Goal: Task Accomplishment & Management: Manage account settings

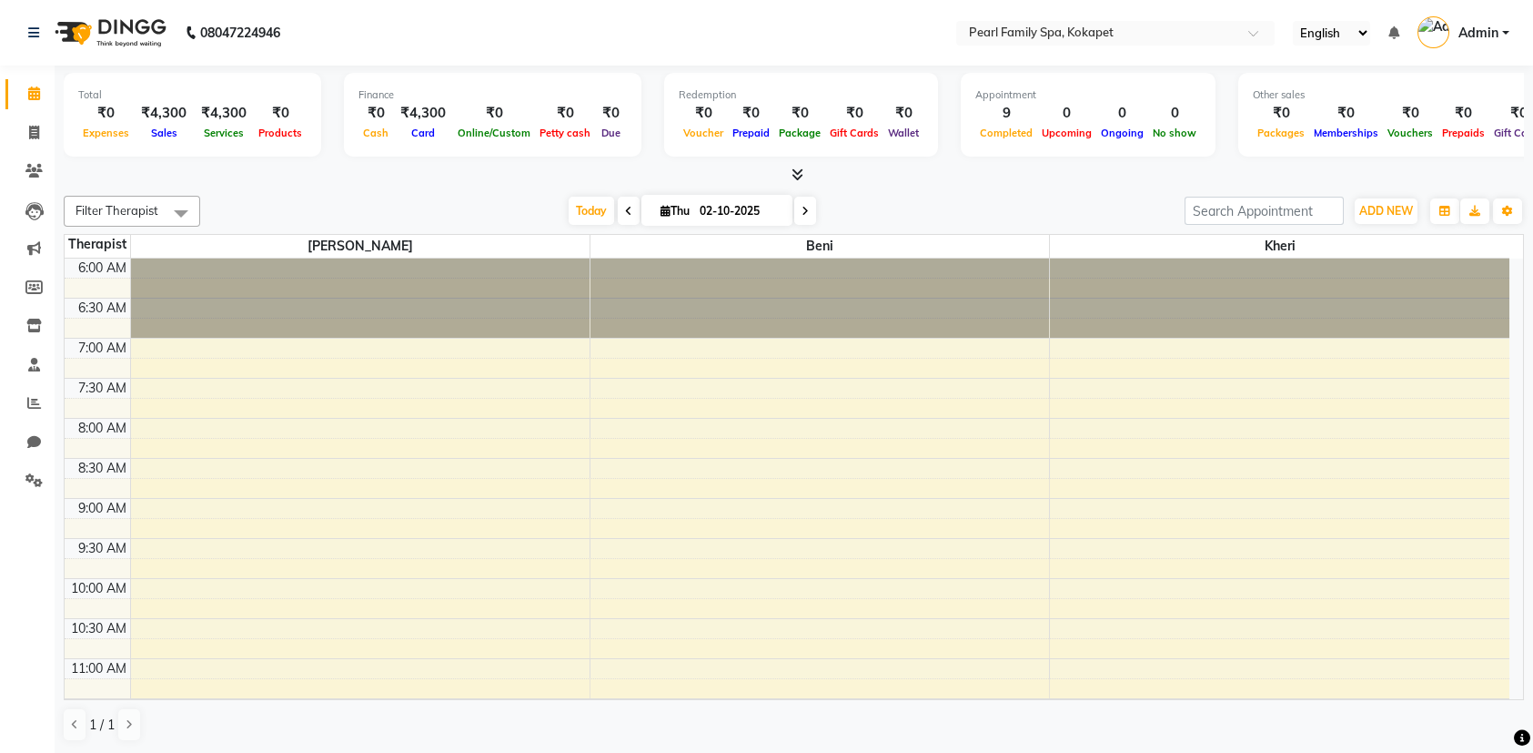
scroll to position [832, 0]
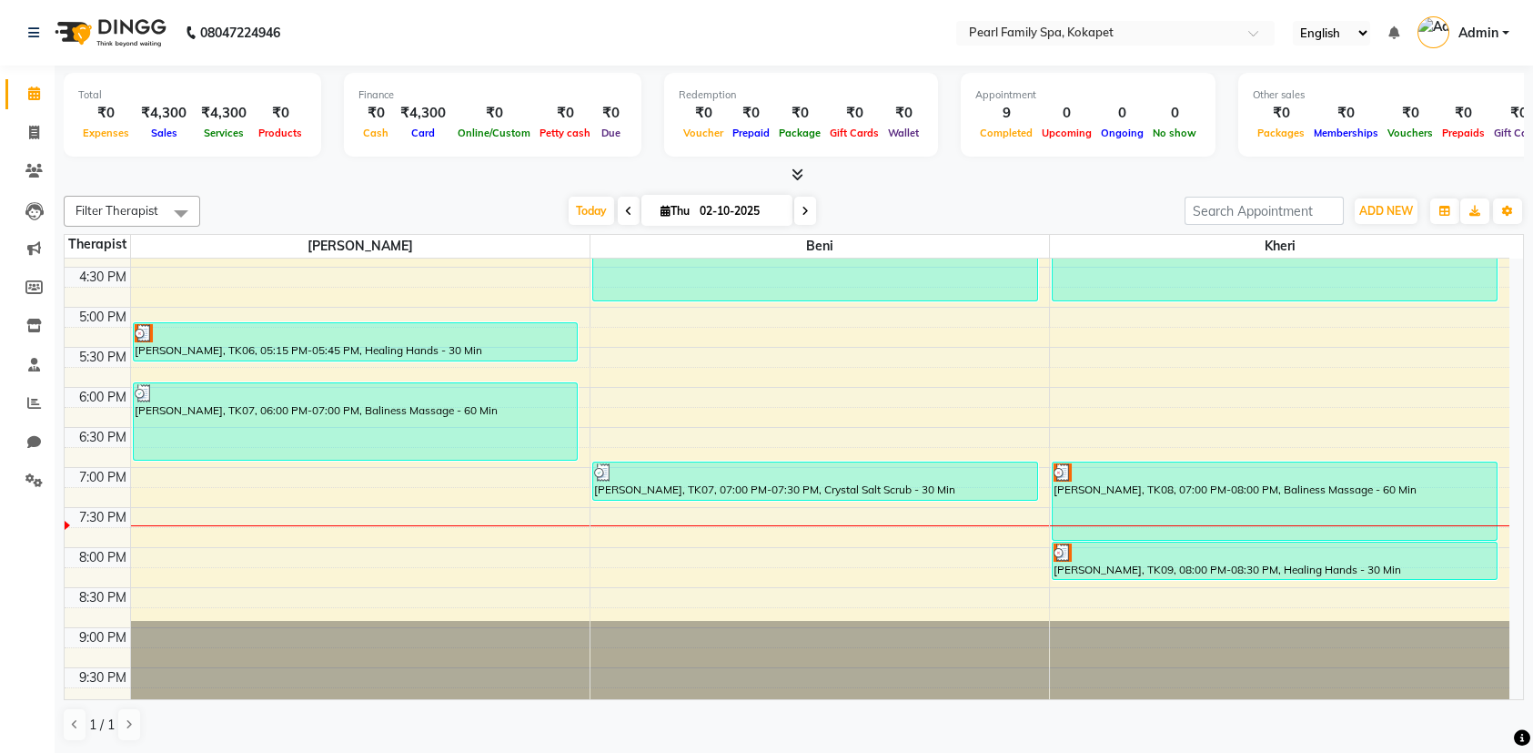
click at [152, 536] on div "6:00 AM 6:30 AM 7:00 AM 7:30 AM 8:00 AM 8:30 AM 9:00 AM 9:30 AM 10:00 AM 10:30 …" at bounding box center [787, 67] width 1445 height 1280
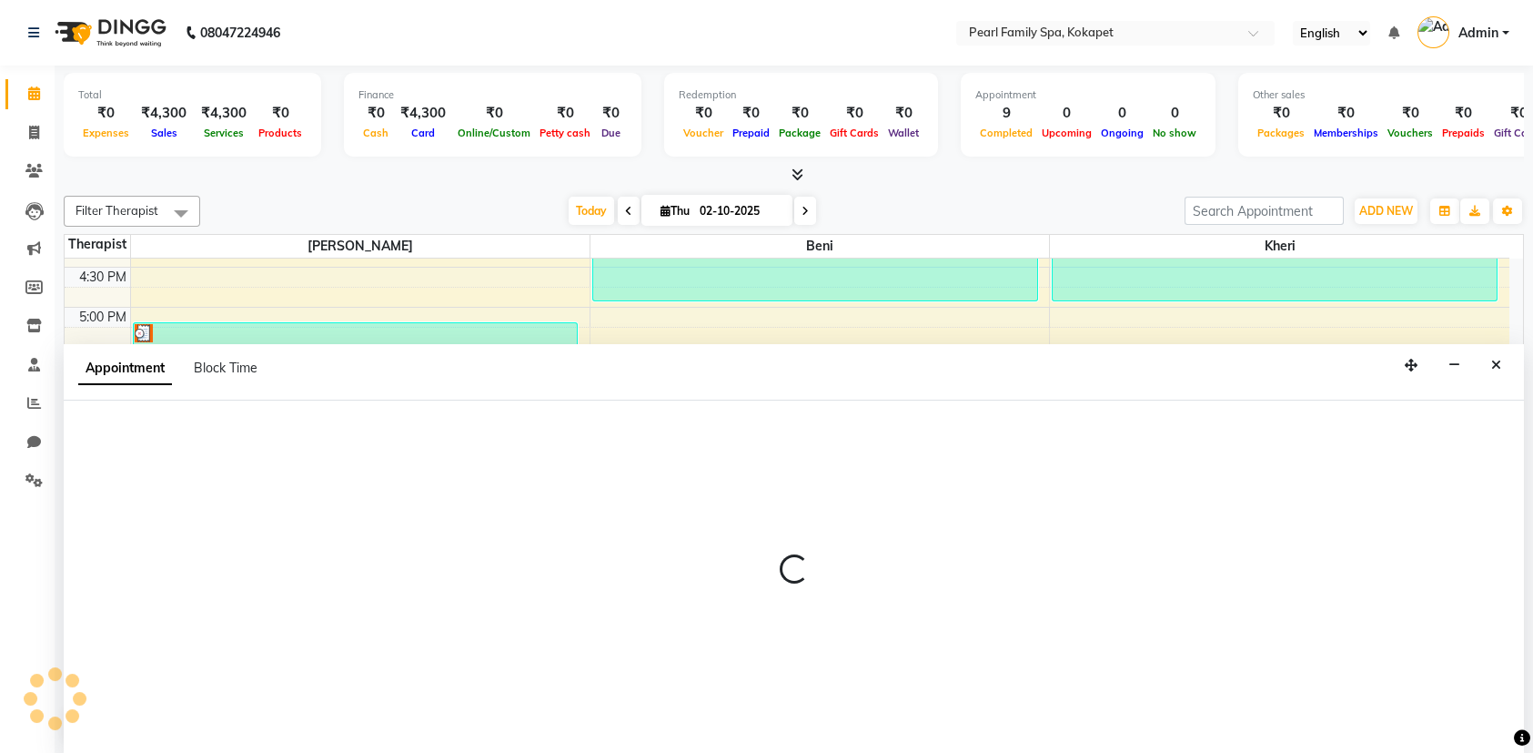
select select "86778"
select select "1185"
select select "tentative"
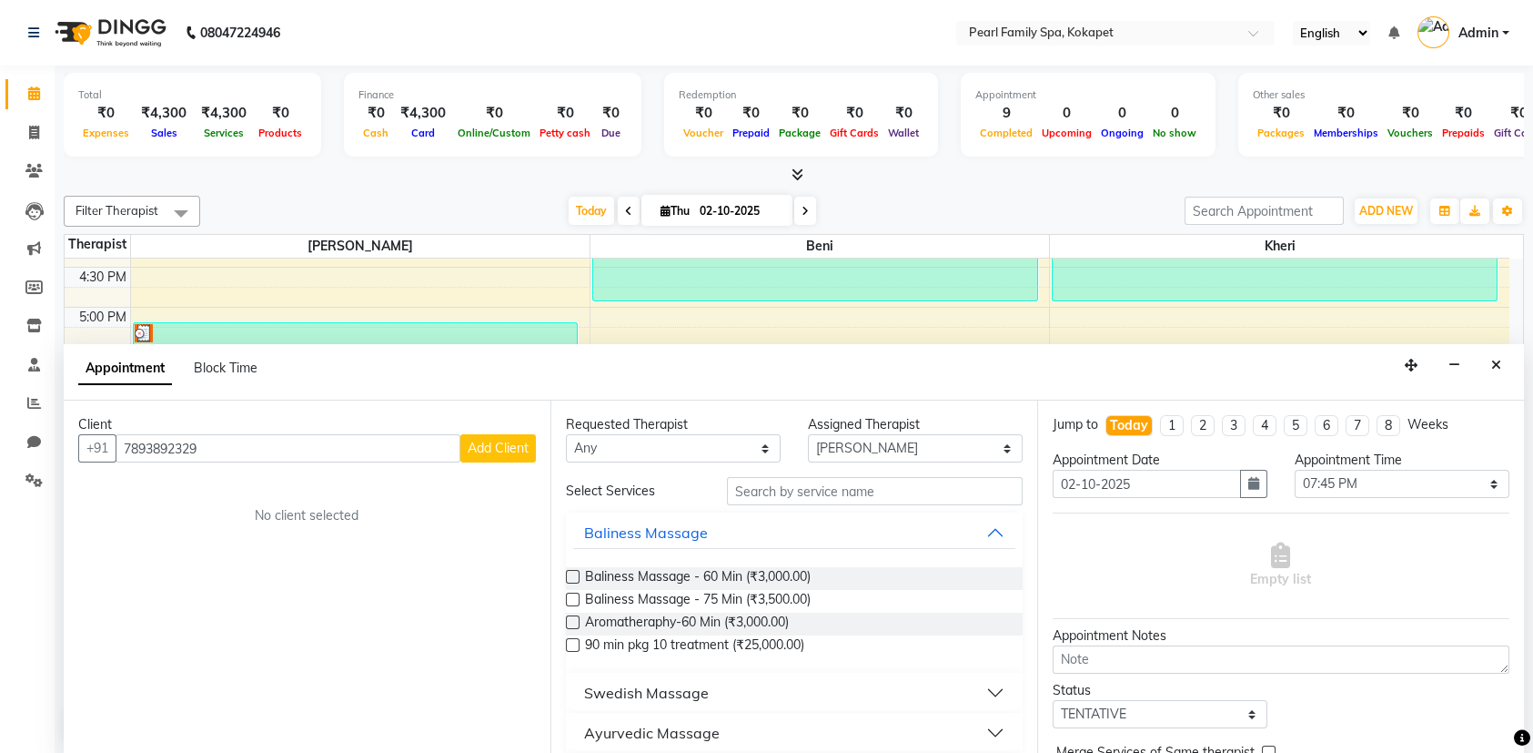
type input "7893892329"
click at [503, 445] on span "Add Client" at bounding box center [498, 448] width 61 height 16
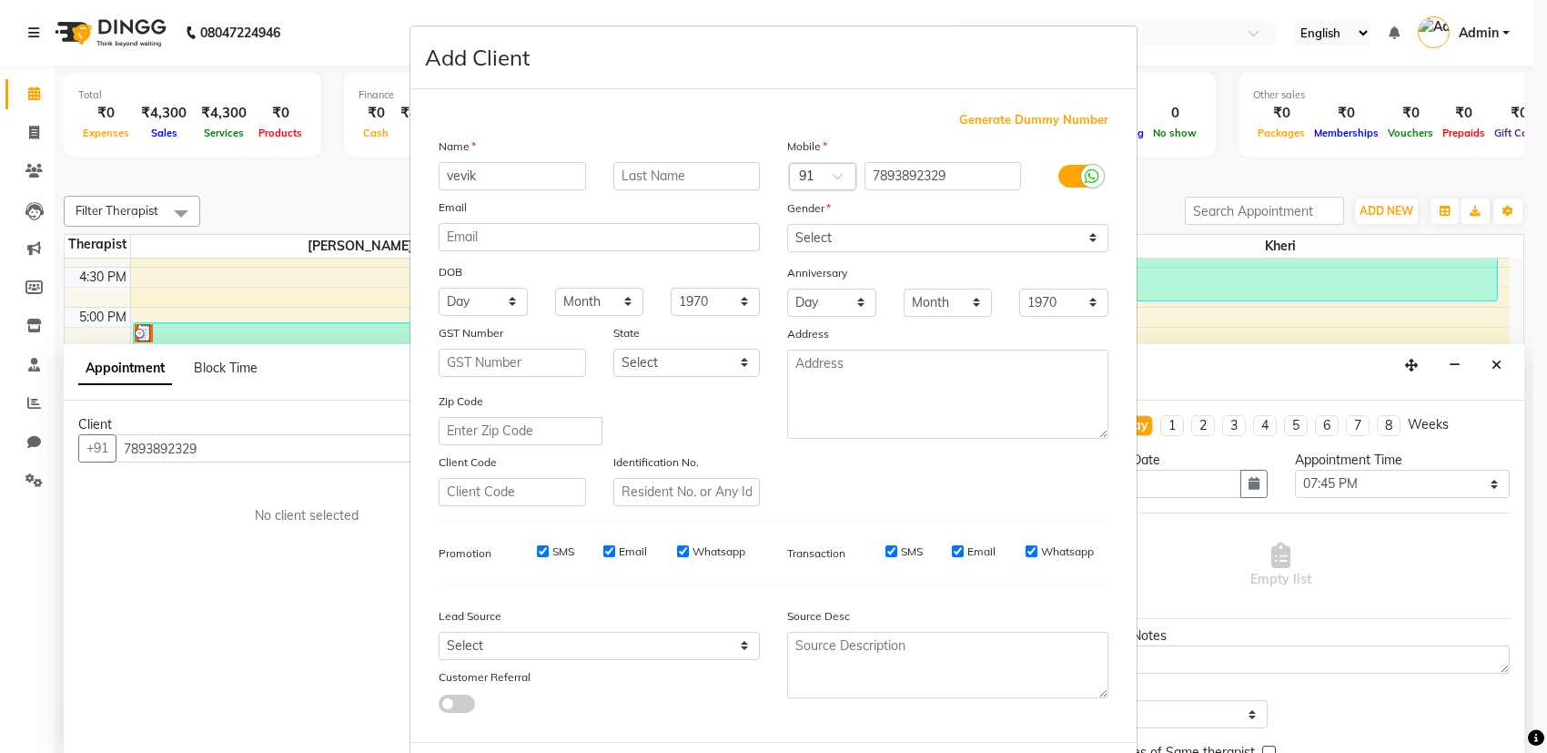
type input "vevik"
click at [894, 244] on select "Select [DEMOGRAPHIC_DATA] [DEMOGRAPHIC_DATA] Other Prefer Not To Say" at bounding box center [947, 238] width 321 height 28
select select "[DEMOGRAPHIC_DATA]"
click at [787, 224] on select "Select [DEMOGRAPHIC_DATA] [DEMOGRAPHIC_DATA] Other Prefer Not To Say" at bounding box center [947, 238] width 321 height 28
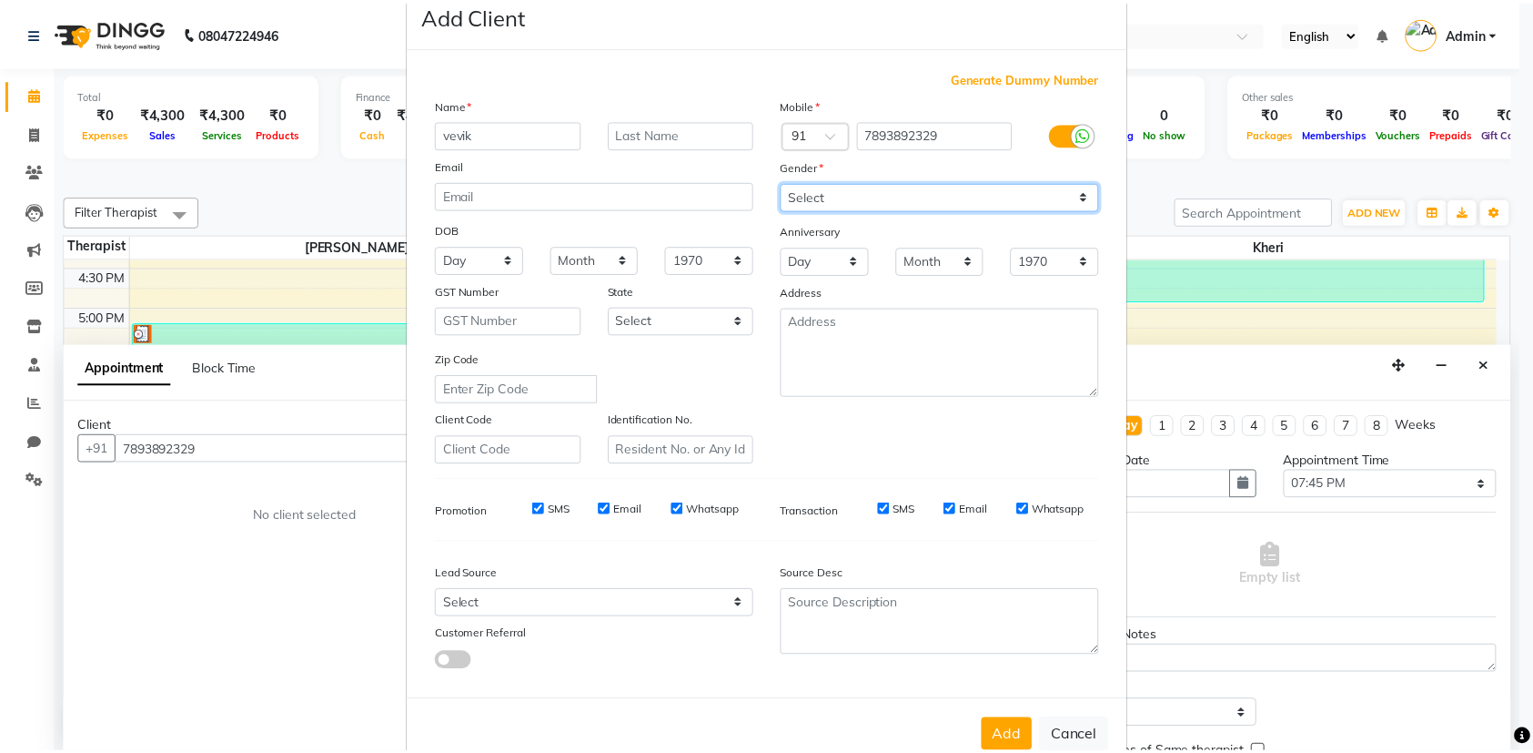
scroll to position [83, 0]
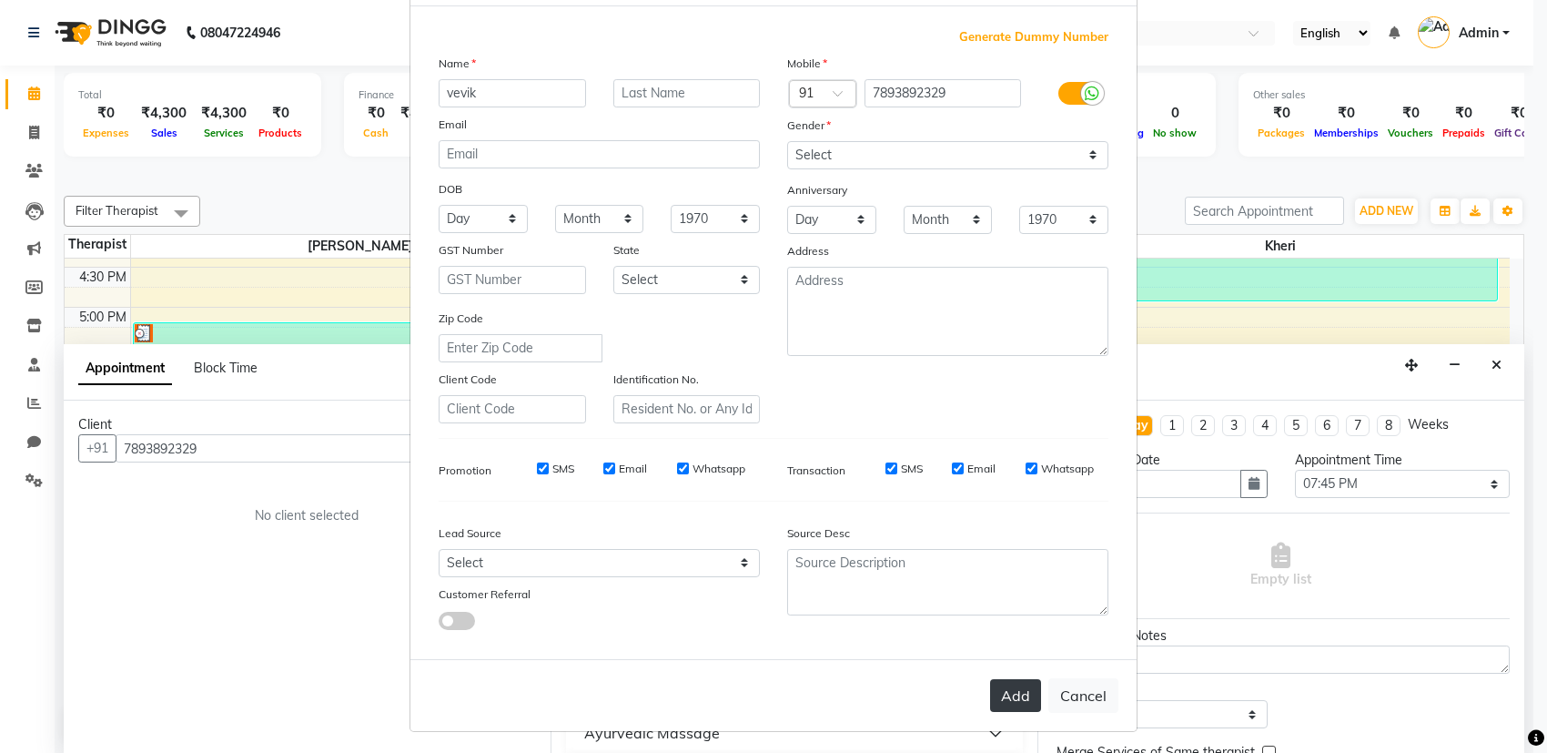
click at [1010, 689] on button "Add" at bounding box center [1015, 695] width 51 height 33
select select
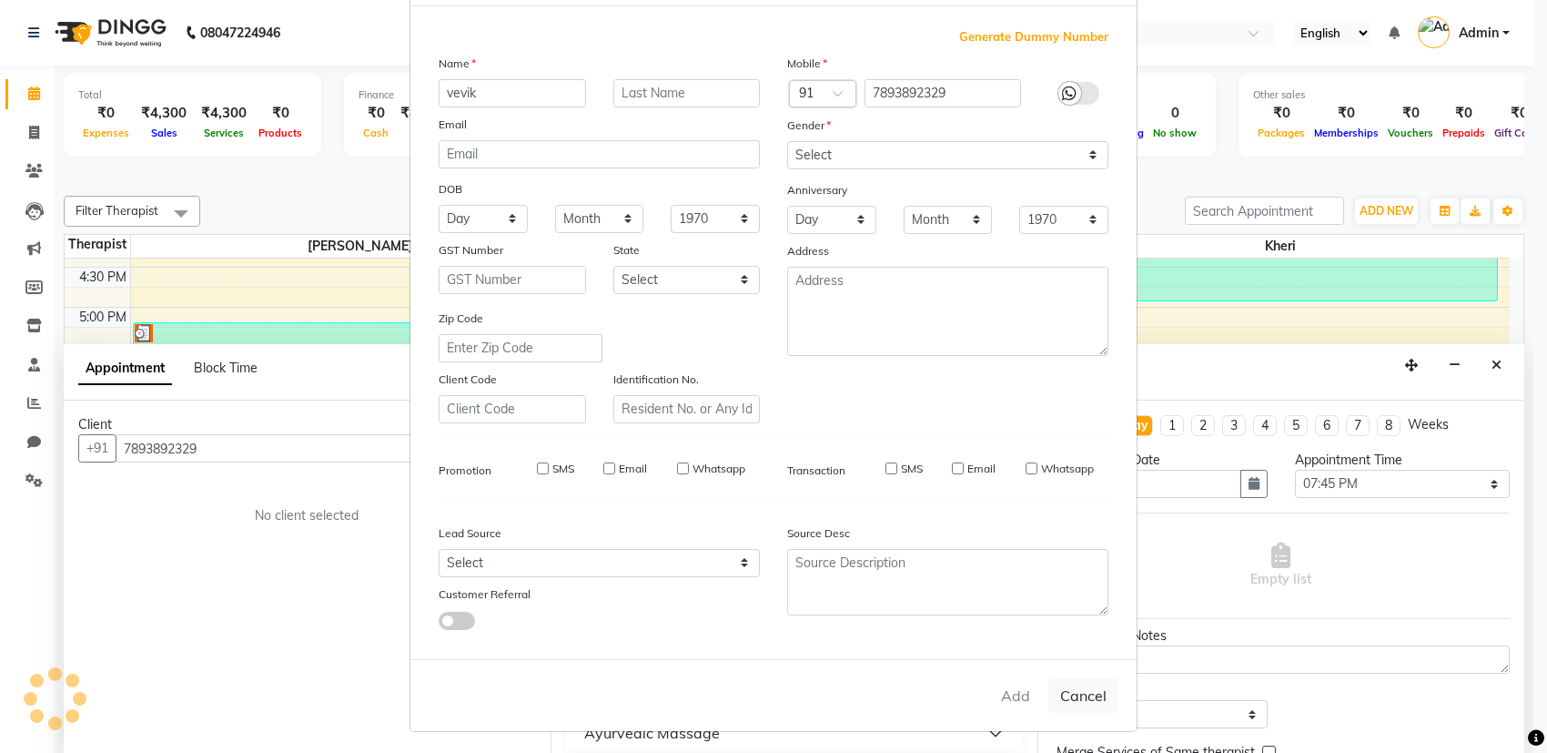
select select
checkbox input "false"
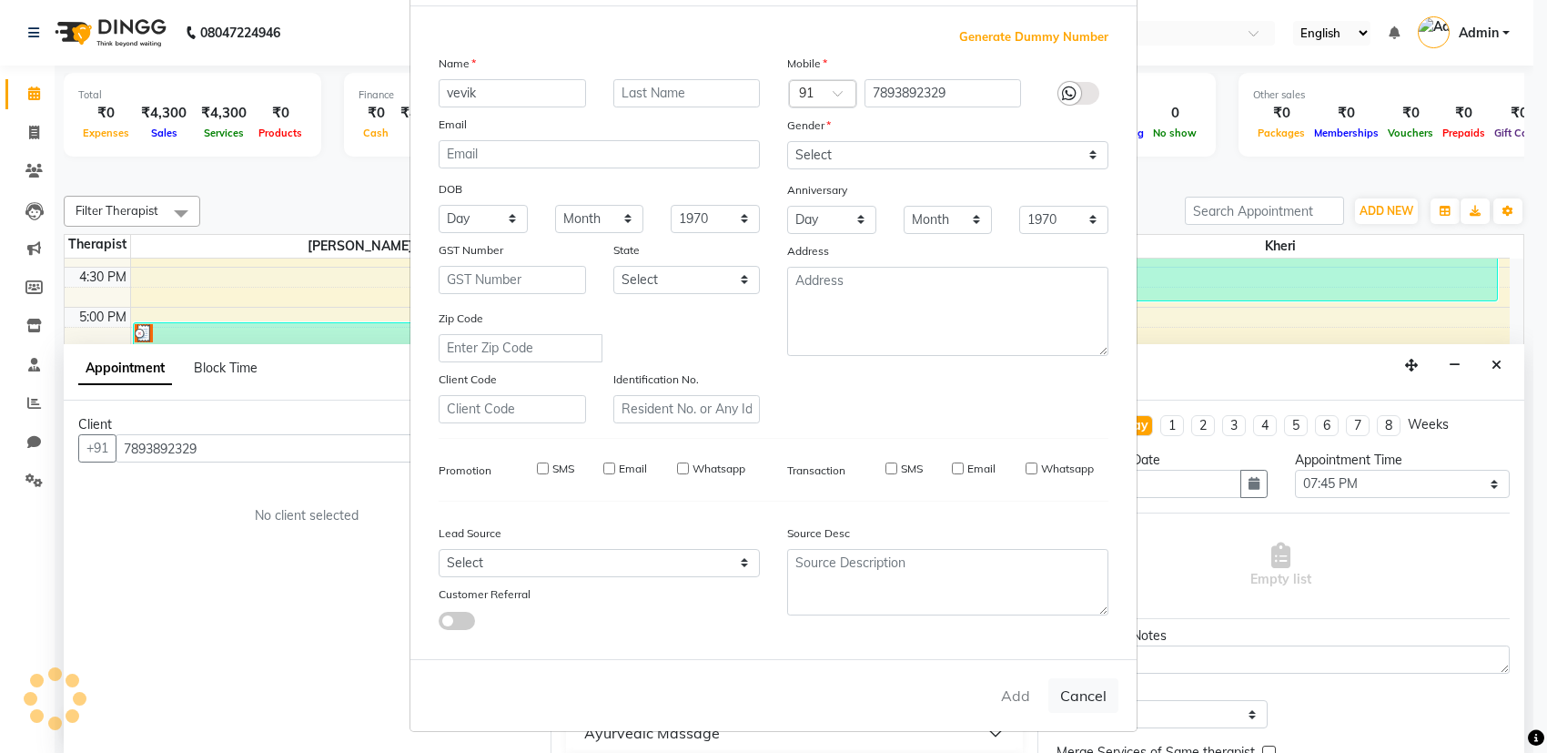
checkbox input "false"
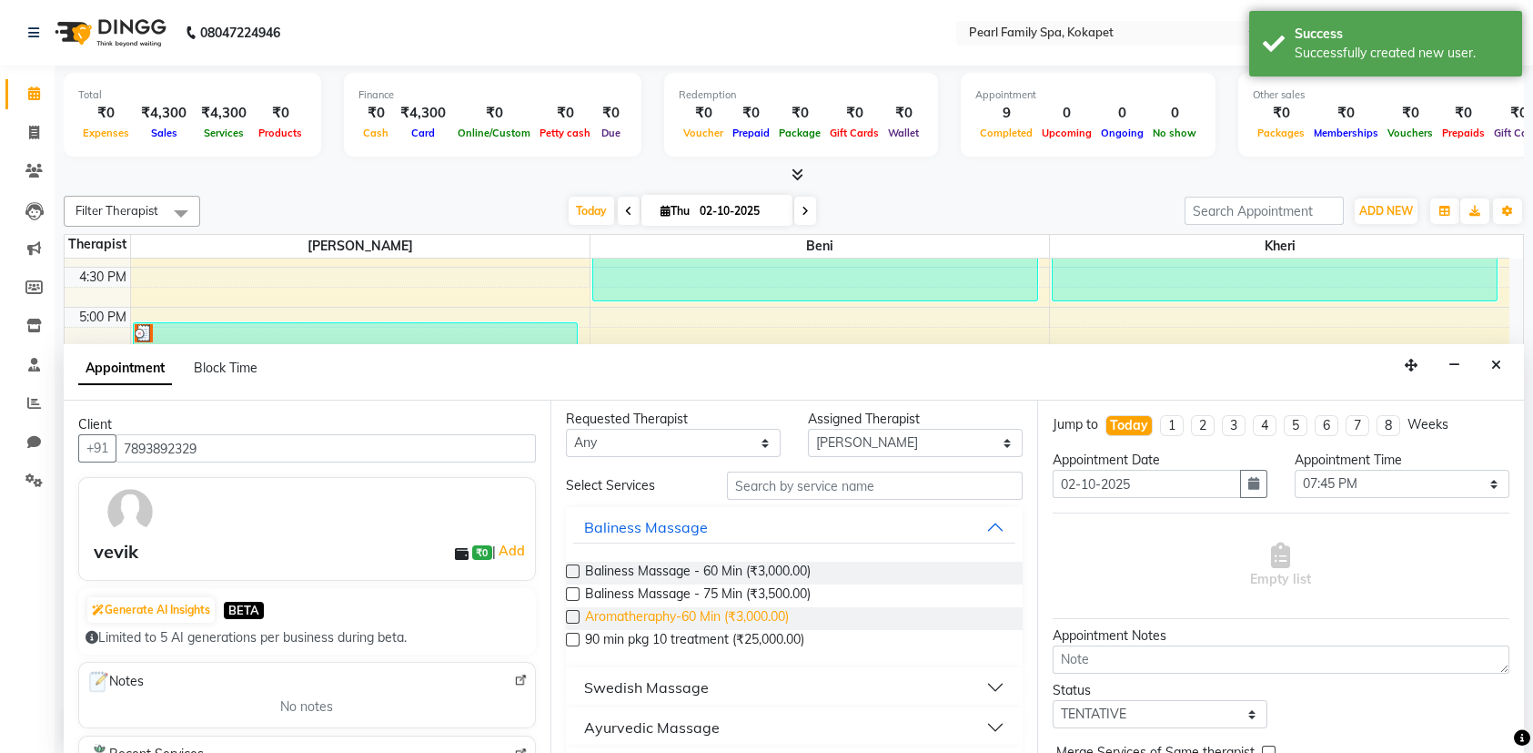
scroll to position [0, 0]
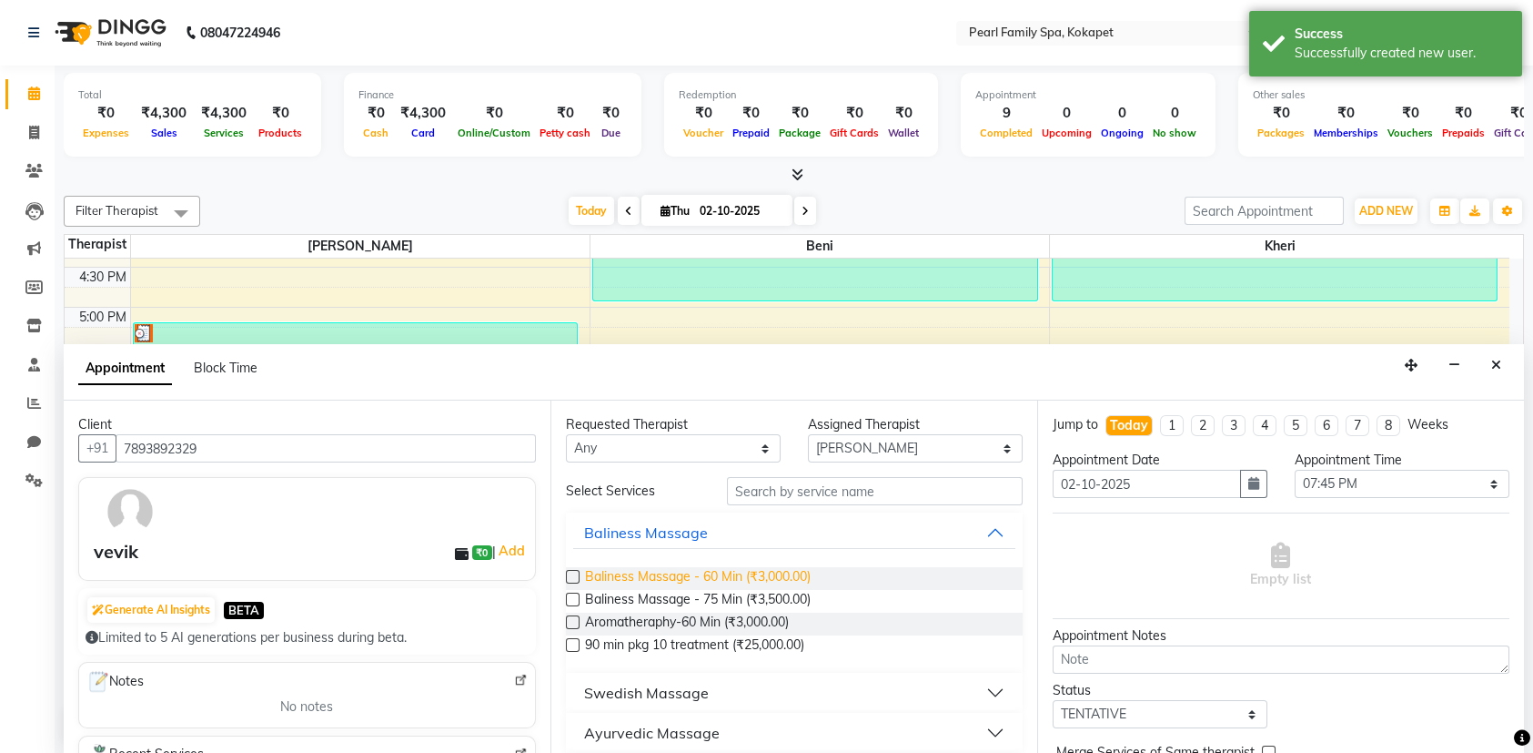
click at [612, 577] on span "Baliness Massage - 60 Min (₹3,000.00)" at bounding box center [698, 578] width 226 height 23
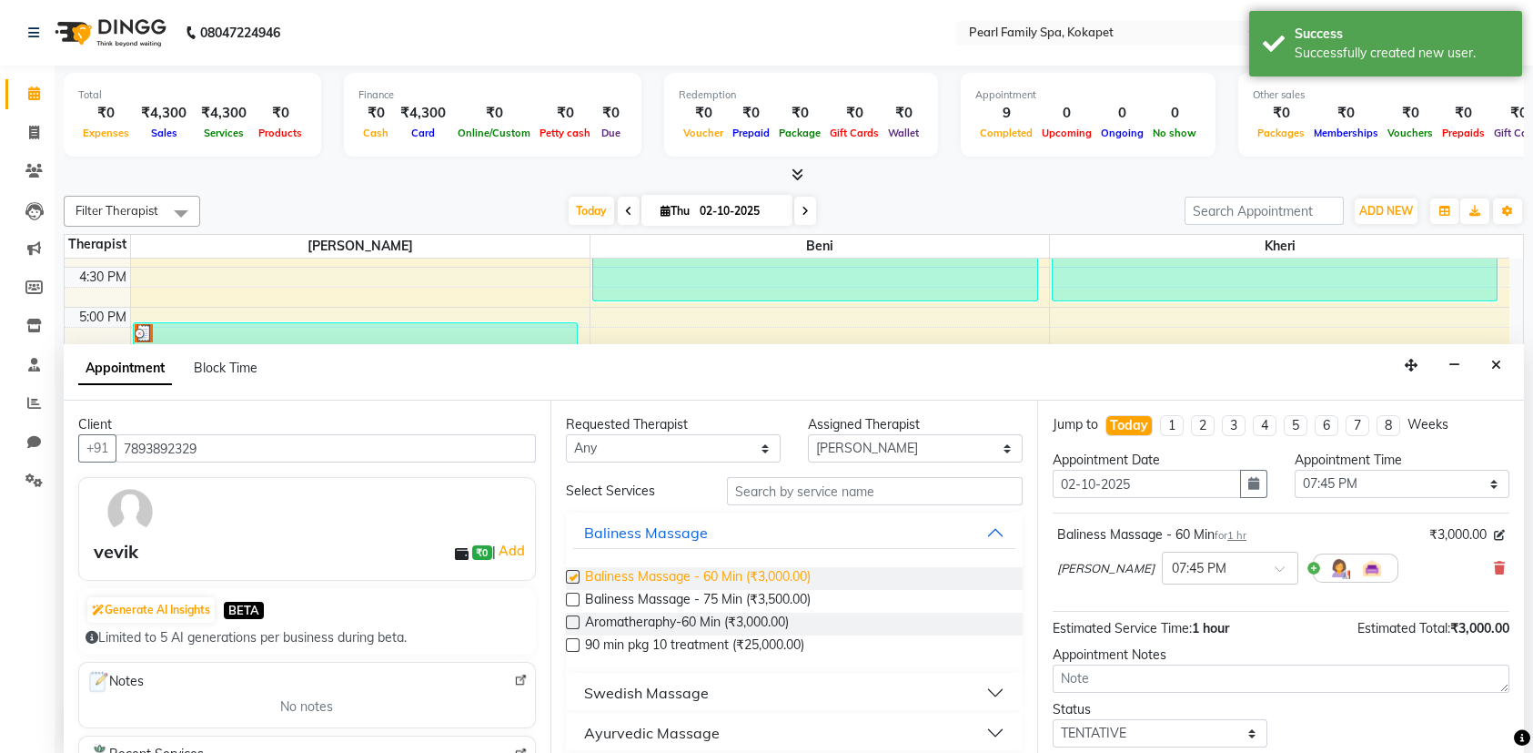
checkbox input "false"
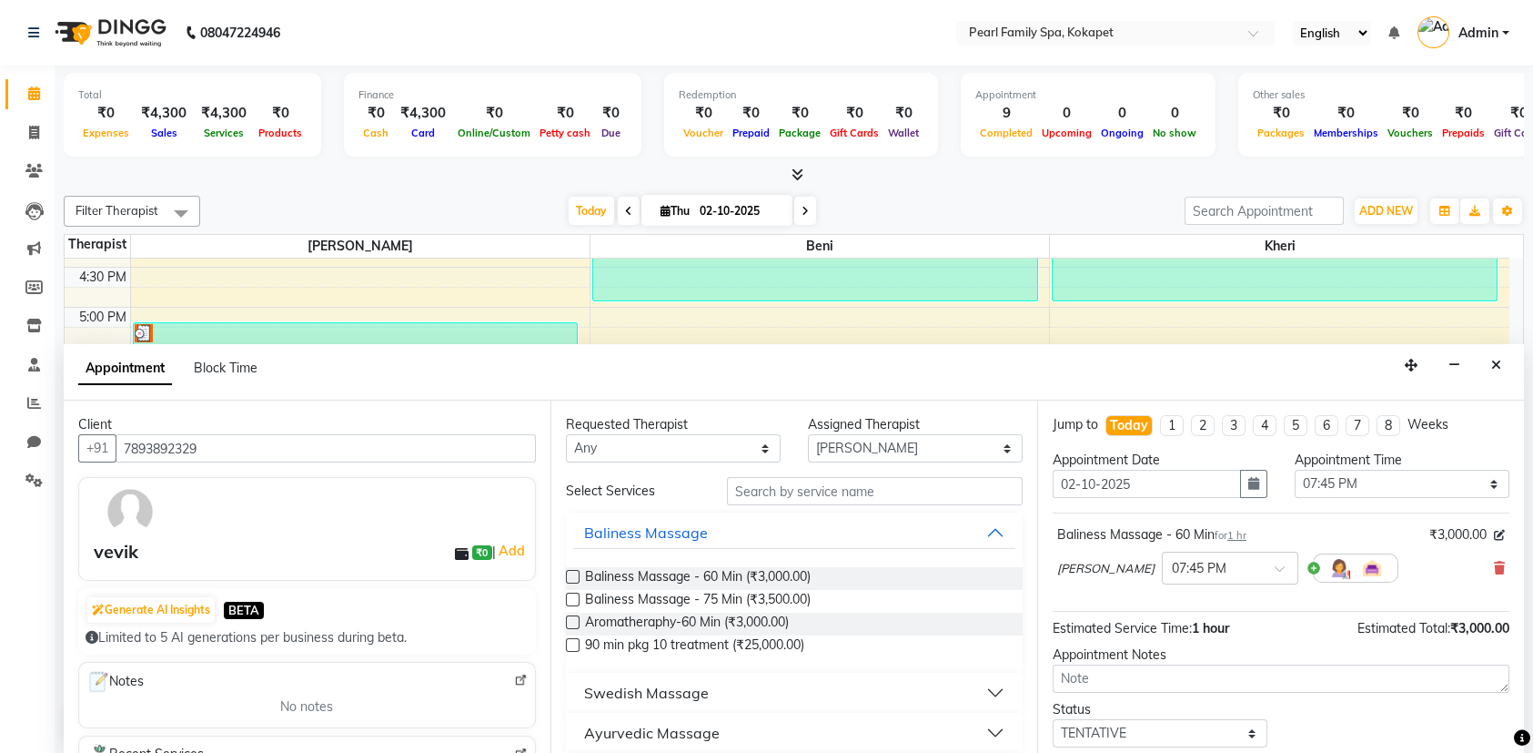
scroll to position [106, 0]
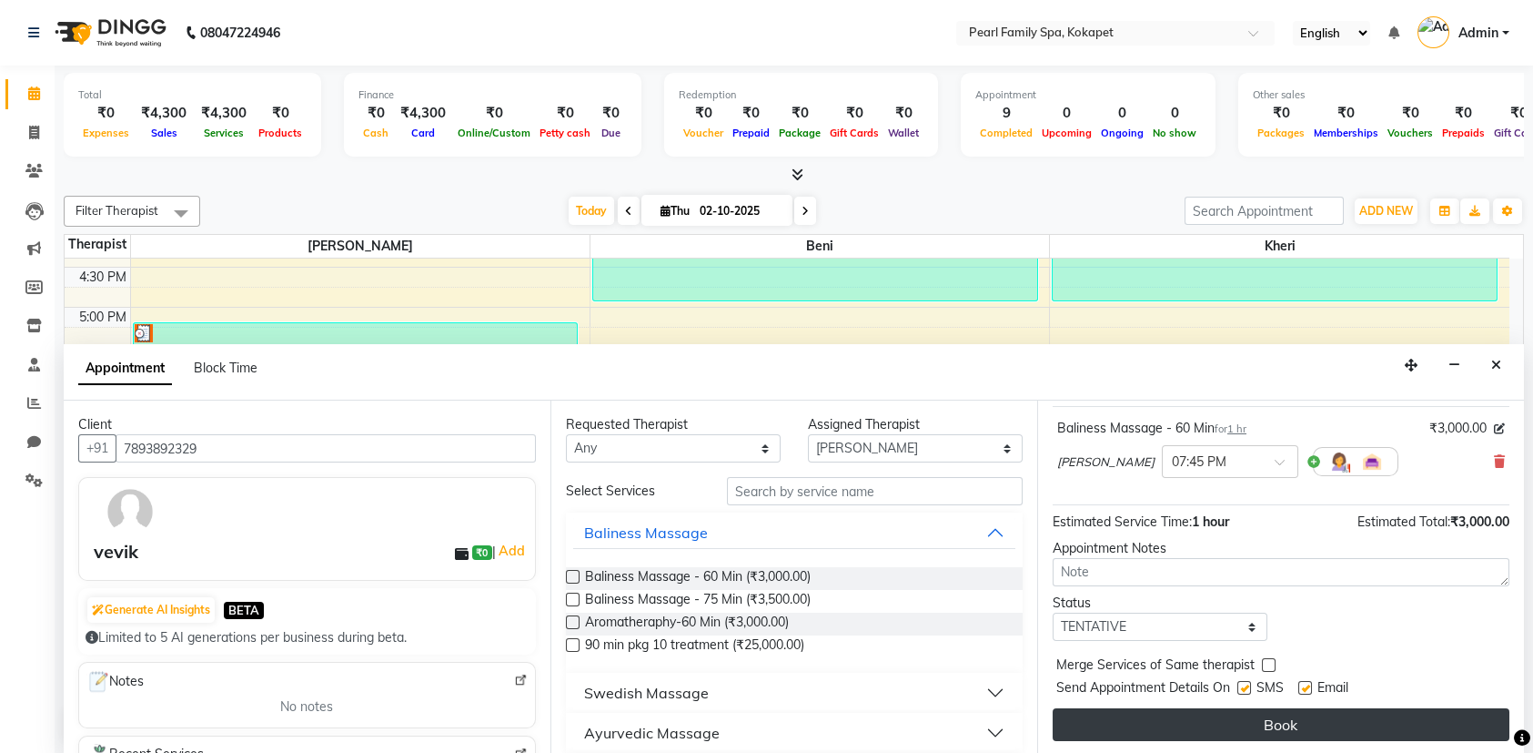
click at [1179, 709] on button "Book" at bounding box center [1281, 724] width 457 height 33
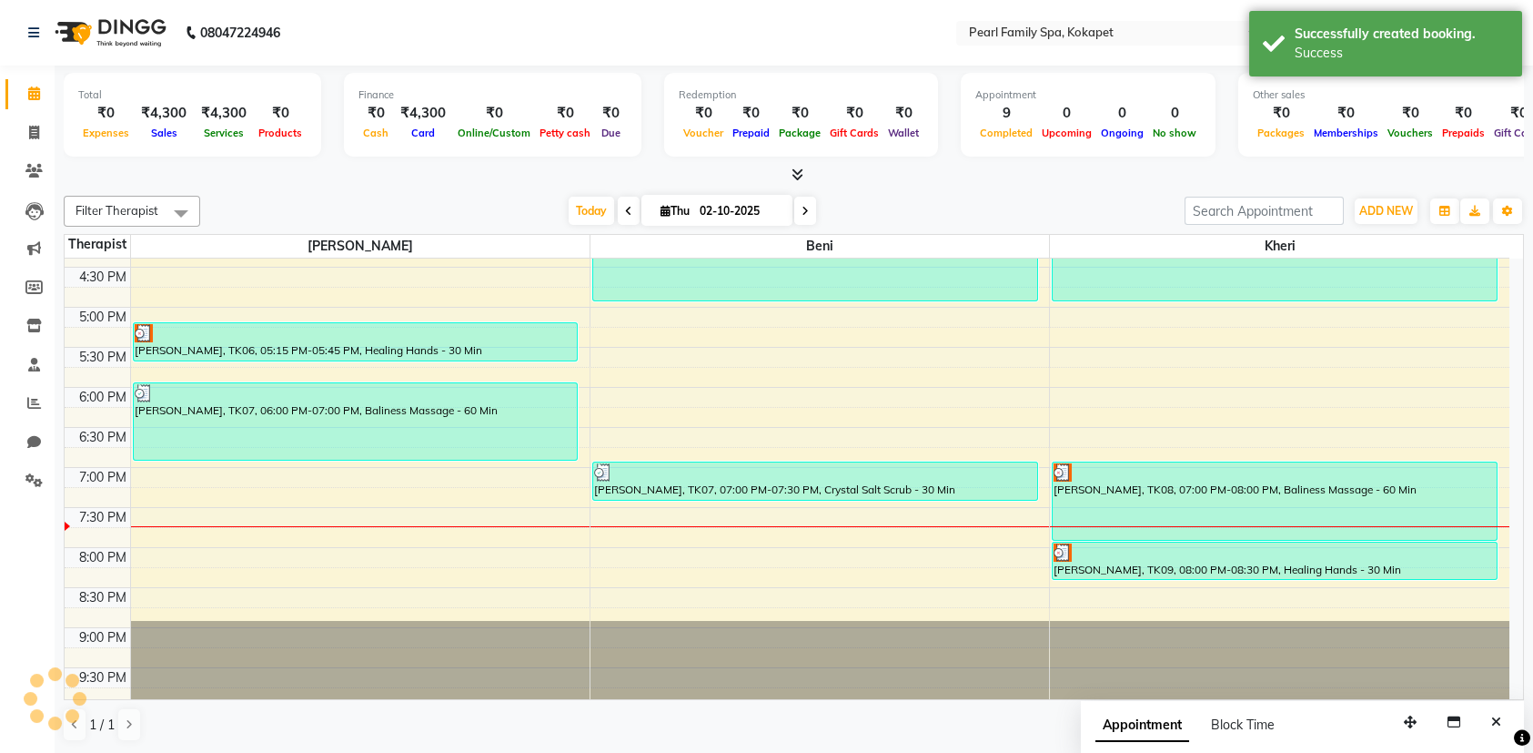
scroll to position [0, 0]
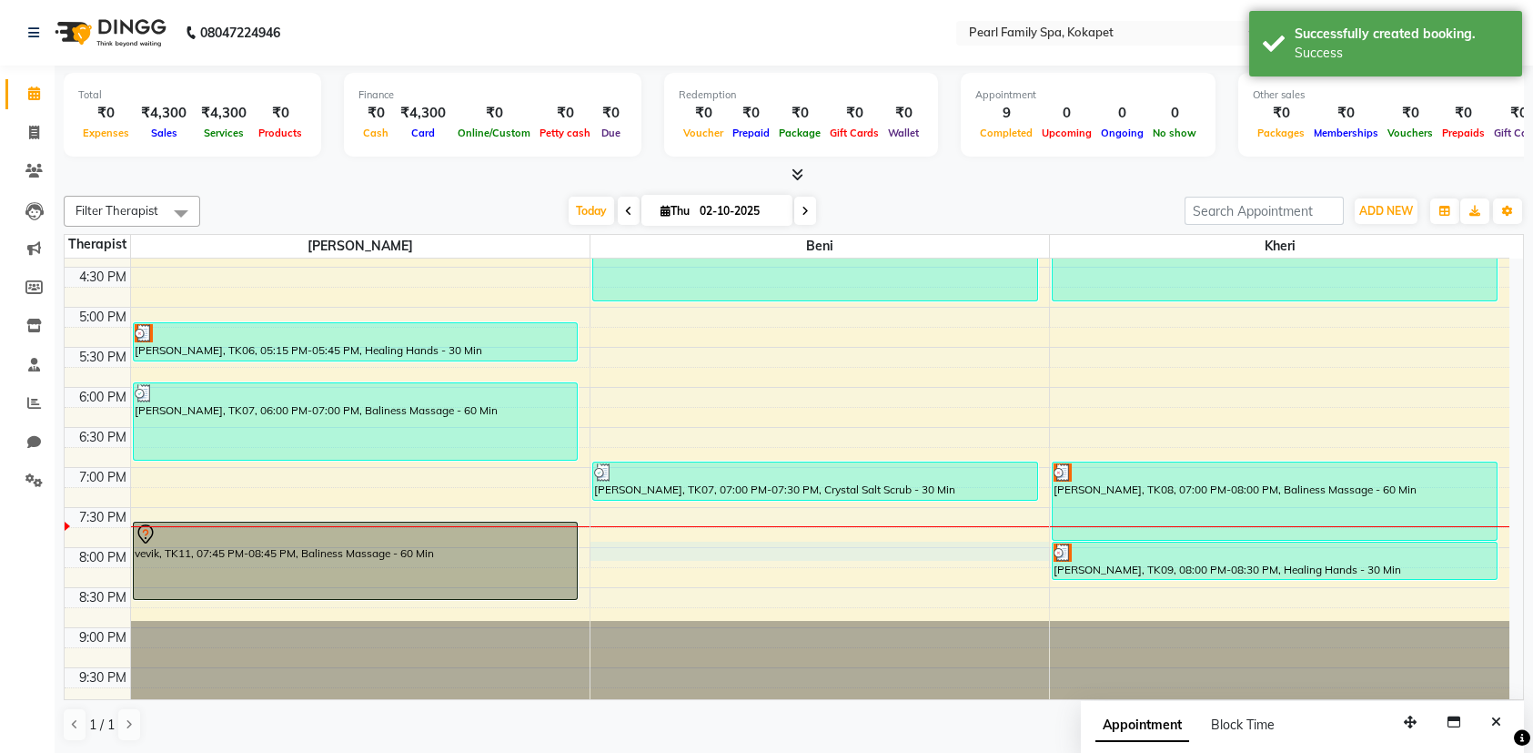
click at [694, 541] on div "6:00 AM 6:30 AM 7:00 AM 7:30 AM 8:00 AM 8:30 AM 9:00 AM 9:30 AM 10:00 AM 10:30 …" at bounding box center [787, 67] width 1445 height 1280
select select "87640"
select select "1200"
select select "tentative"
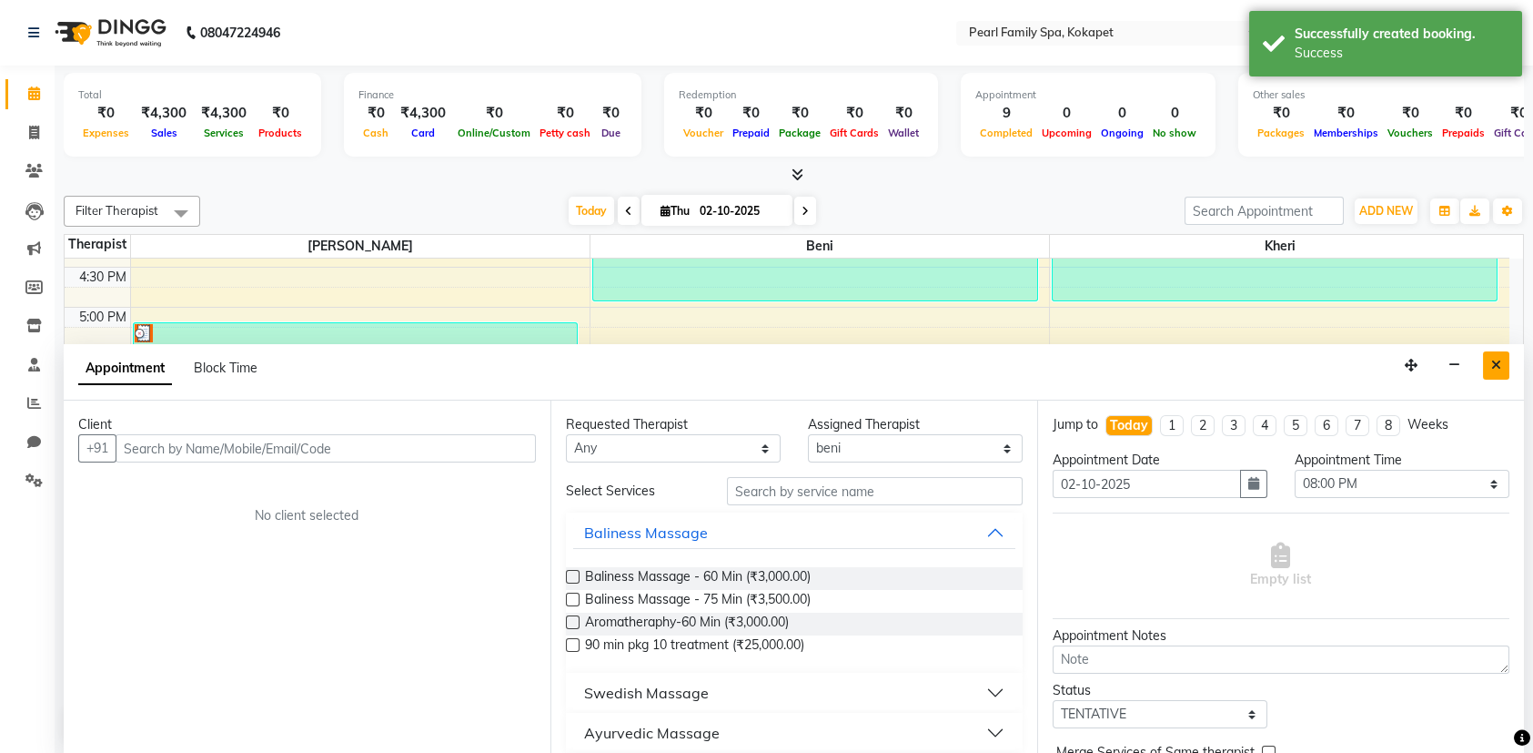
click at [1491, 371] on button "Close" at bounding box center [1496, 365] width 26 height 28
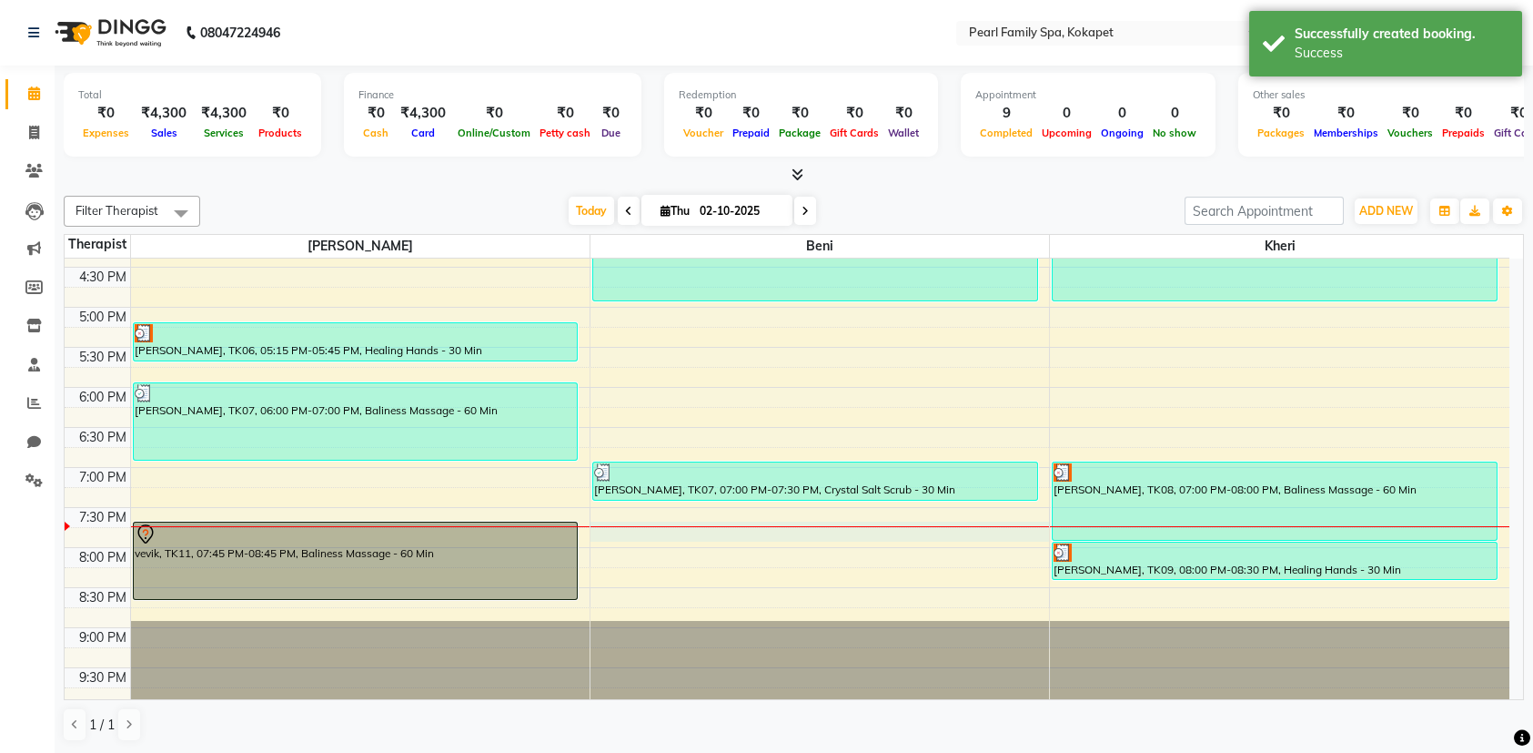
click at [648, 536] on div "6:00 AM 6:30 AM 7:00 AM 7:30 AM 8:00 AM 8:30 AM 9:00 AM 9:30 AM 10:00 AM 10:30 …" at bounding box center [787, 67] width 1445 height 1280
select select "87640"
select select "1185"
select select "tentative"
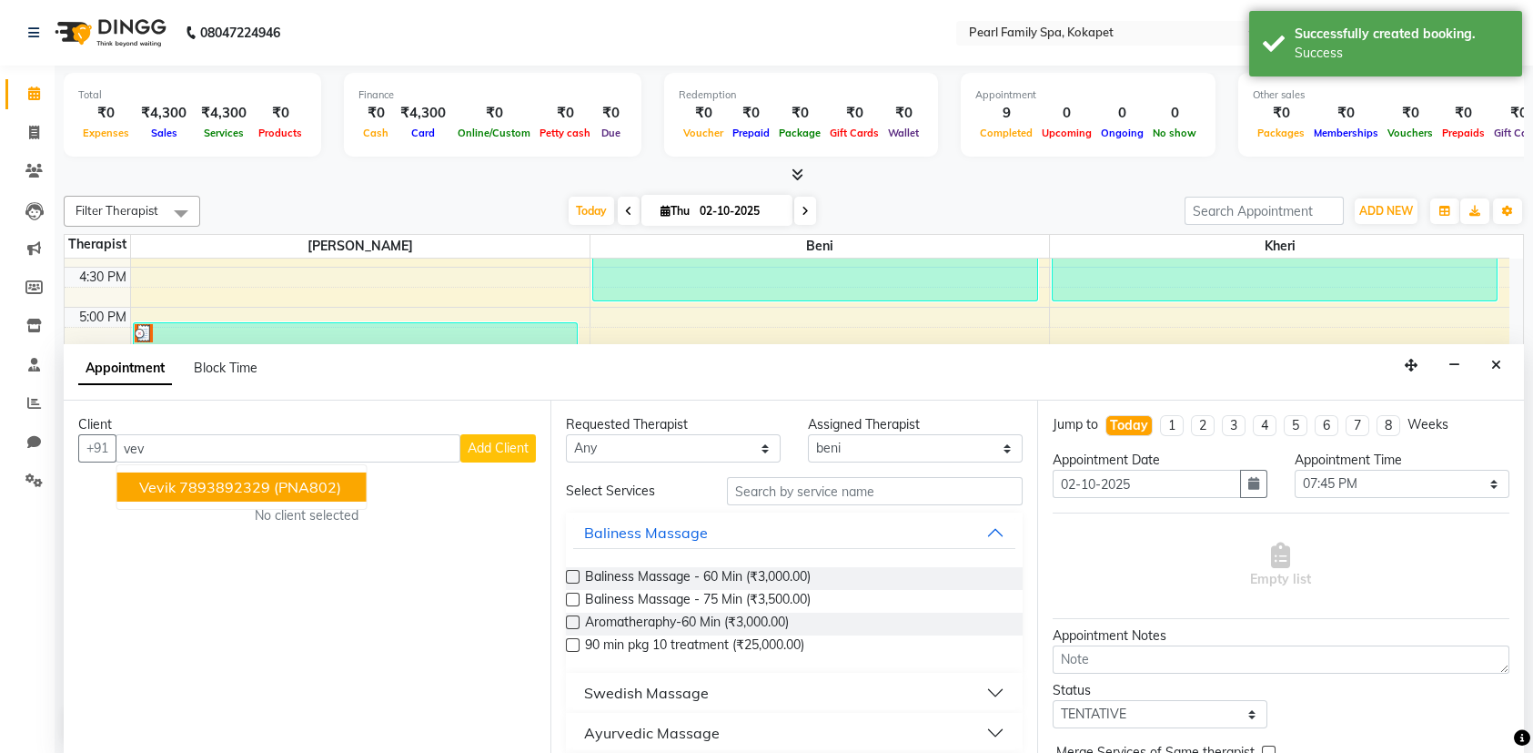
click at [341, 486] on button "vevik 7893892329 (PNA802)" at bounding box center [241, 486] width 249 height 29
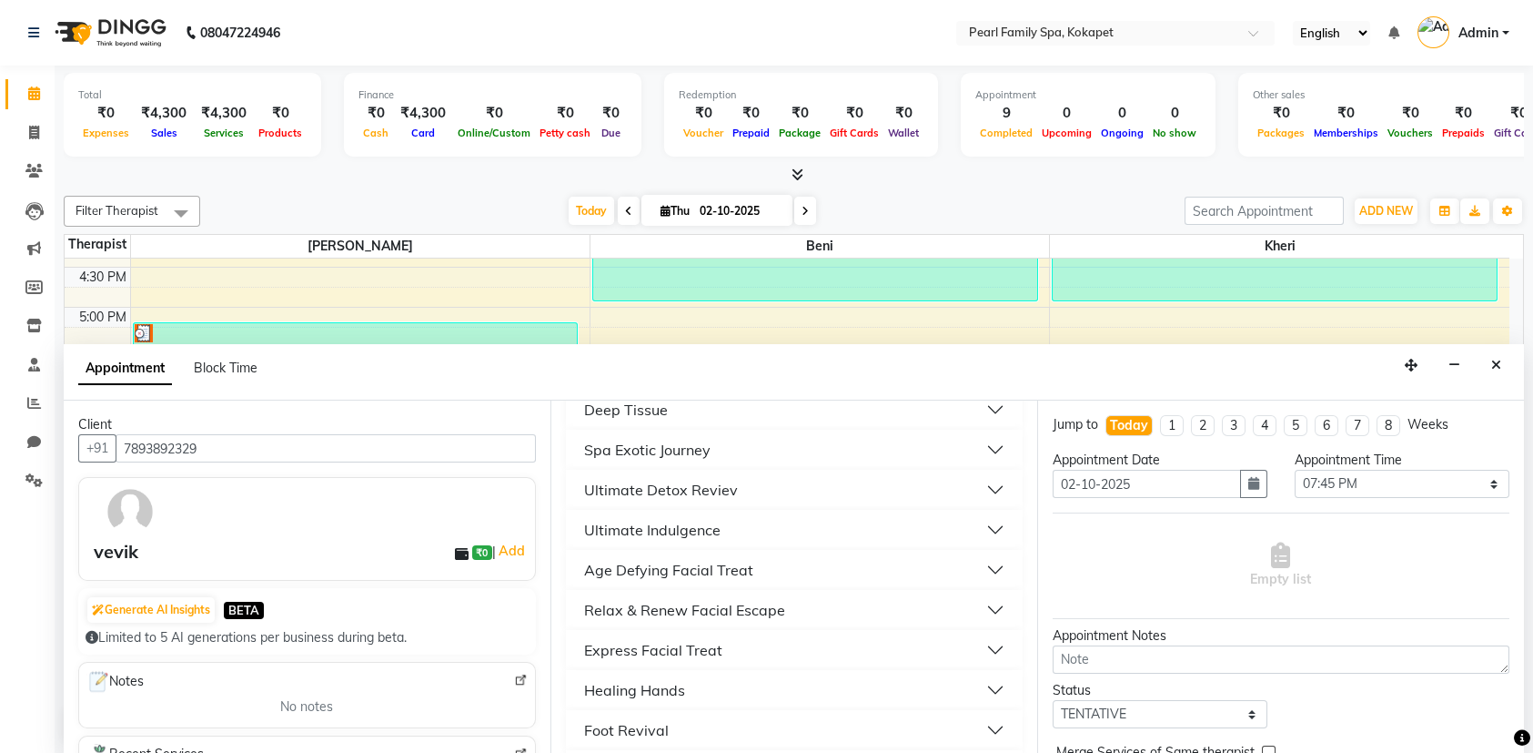
scroll to position [455, 0]
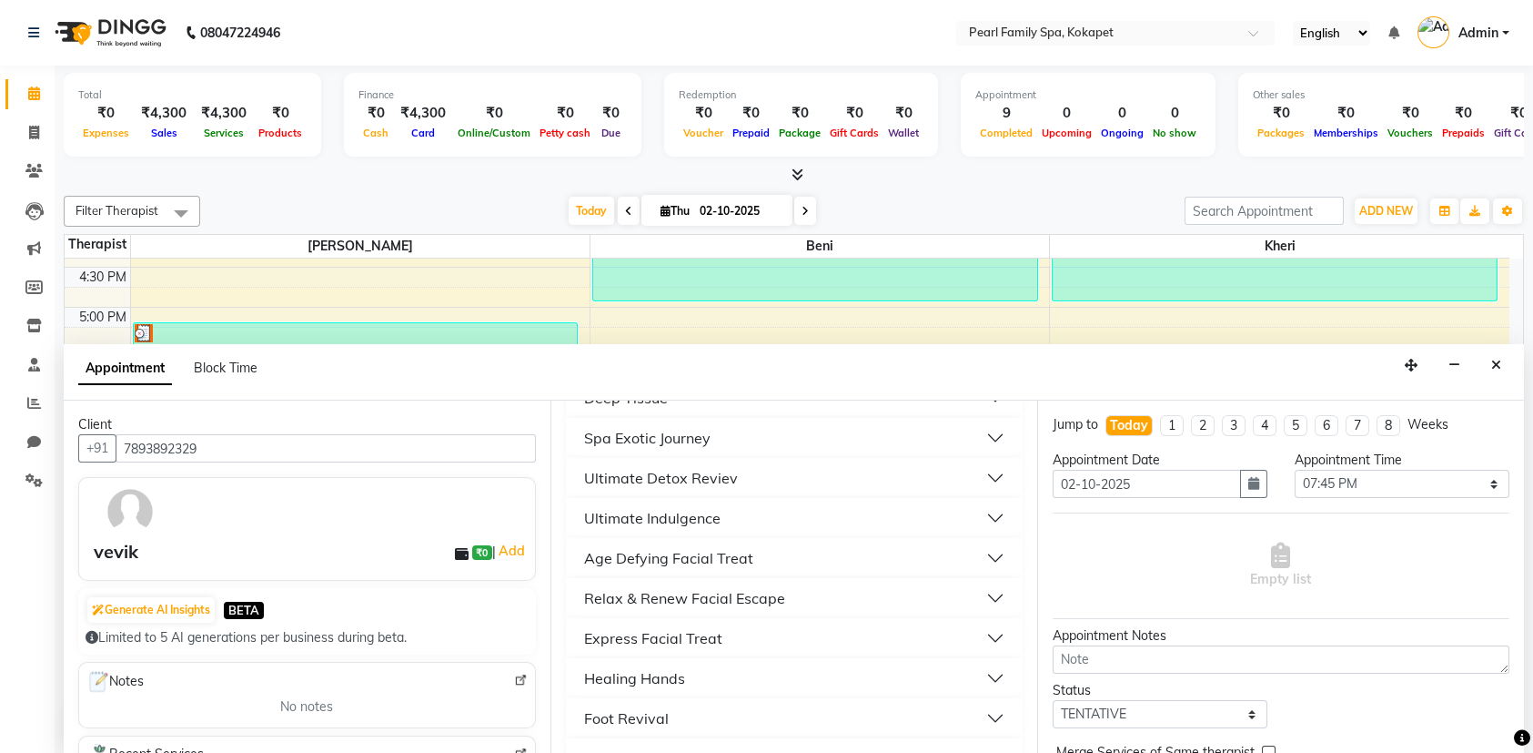
type input "7893892329"
click at [662, 670] on div "Healing Hands" at bounding box center [634, 678] width 101 height 22
click at [623, 713] on span "Healing Hands - 30 Min (₹2,000.00)" at bounding box center [688, 724] width 207 height 23
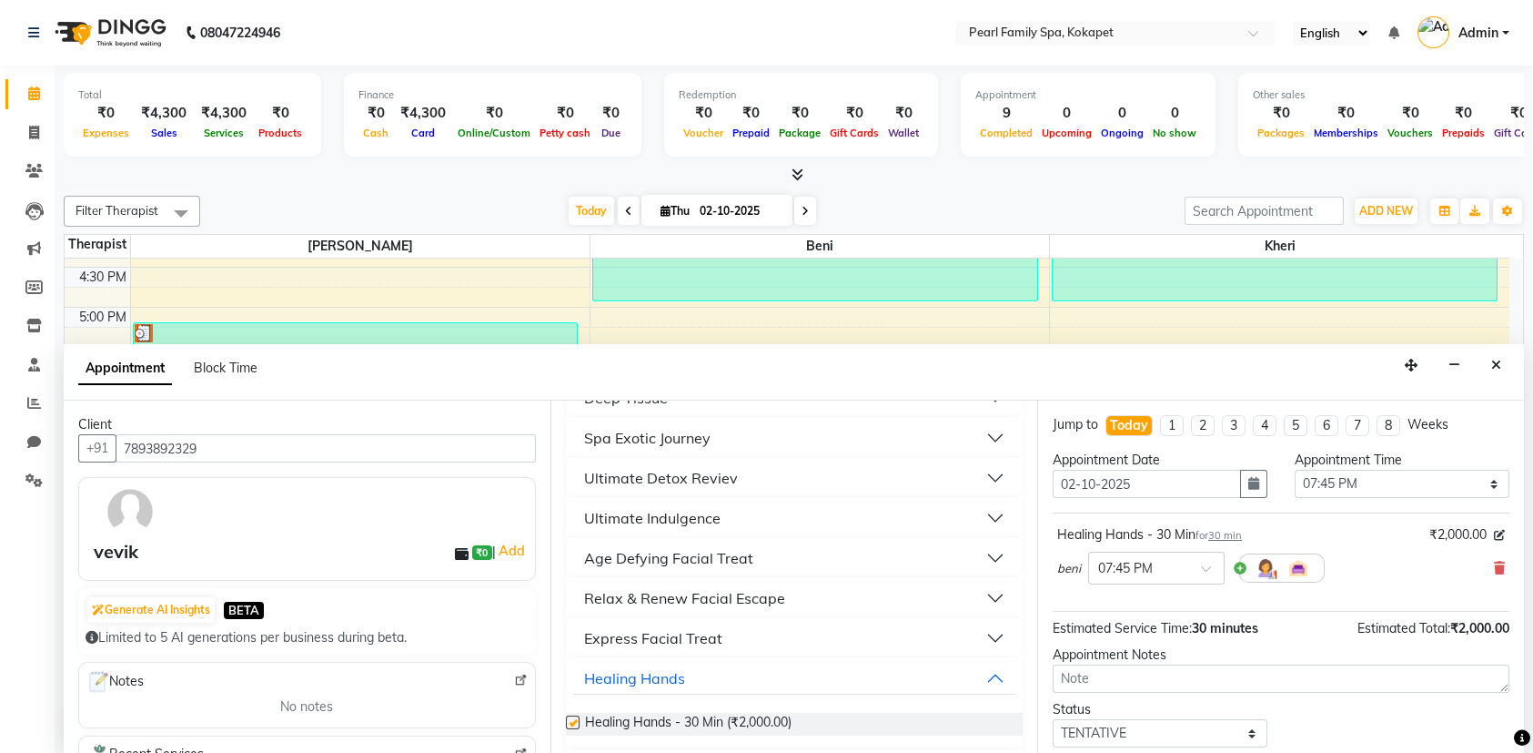
checkbox input "false"
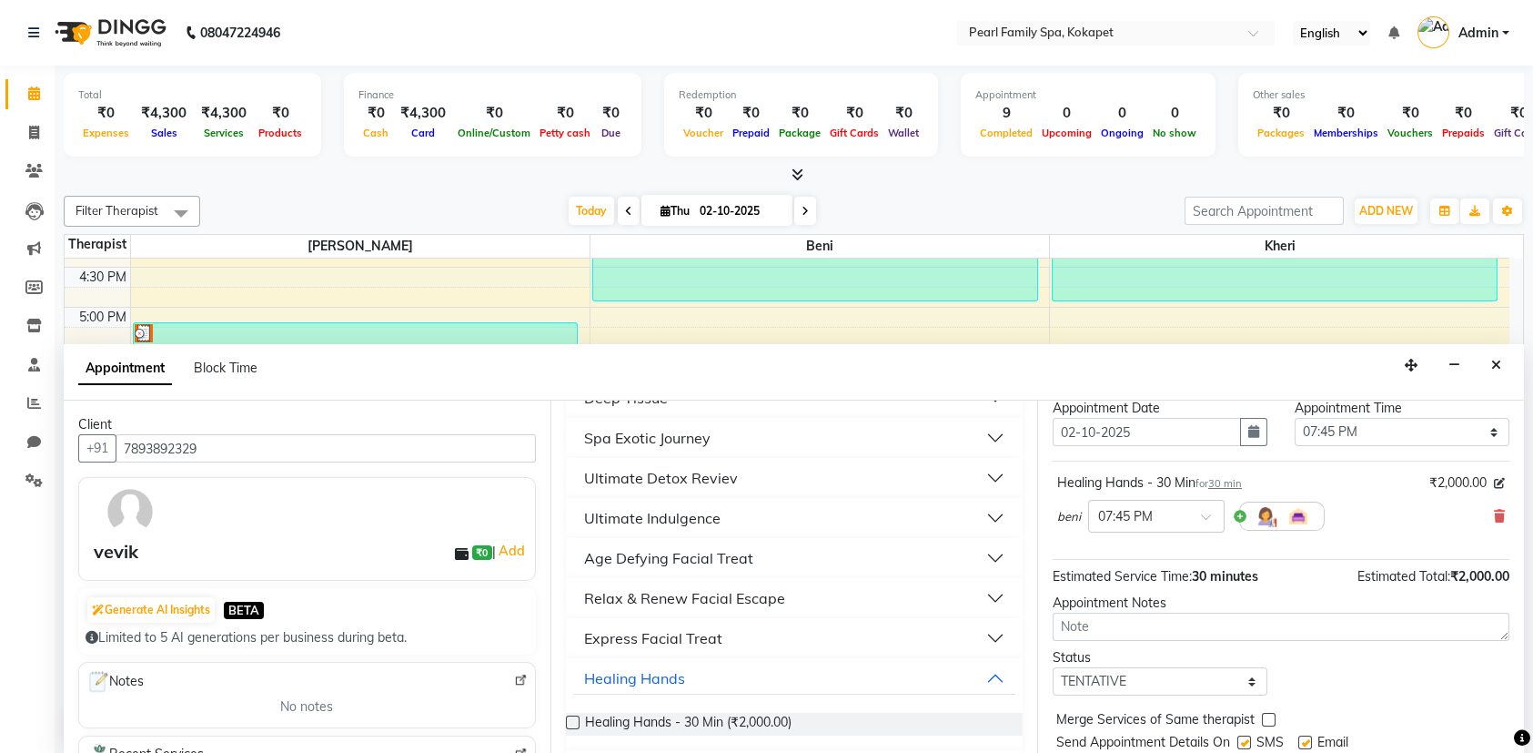
scroll to position [106, 0]
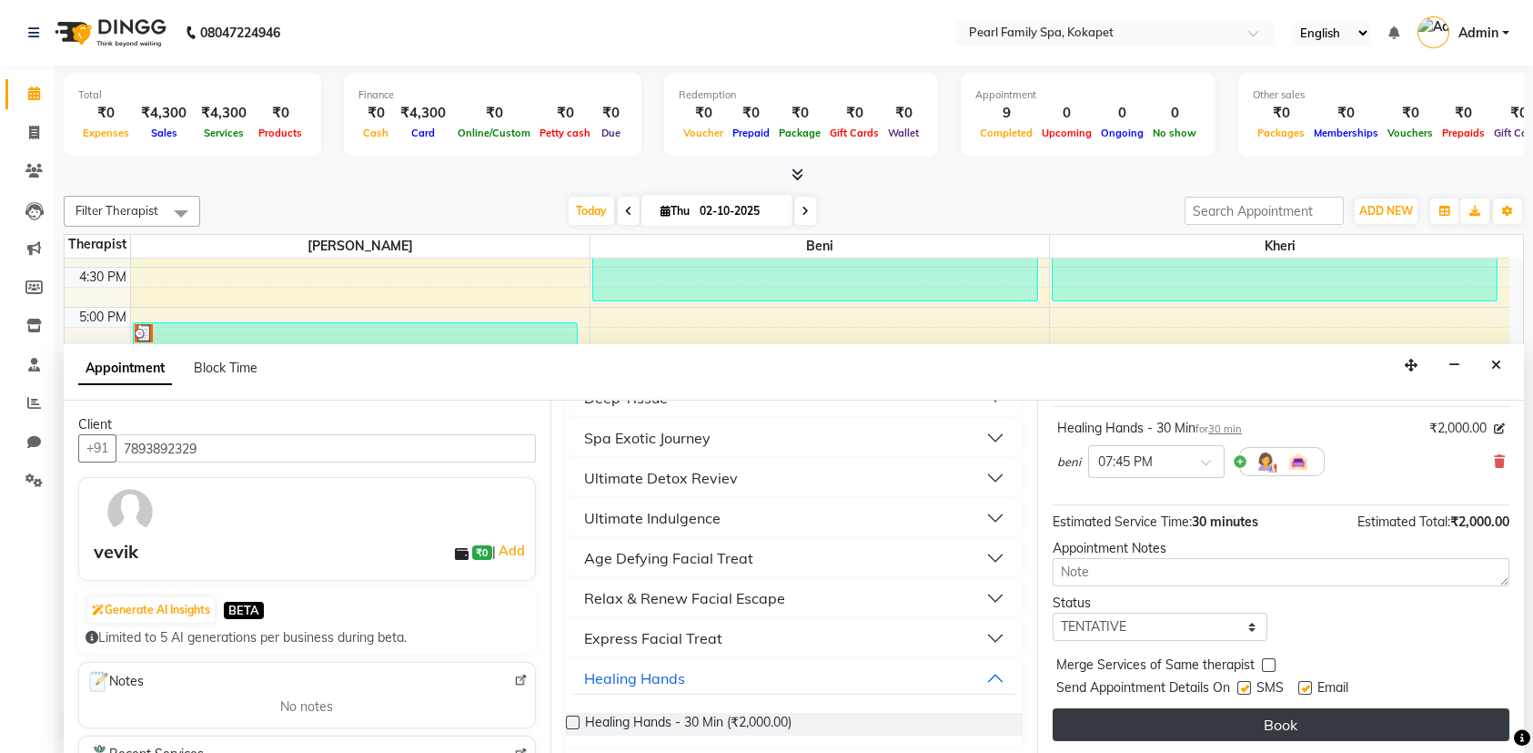
click at [1299, 729] on button "Book" at bounding box center [1281, 724] width 457 height 33
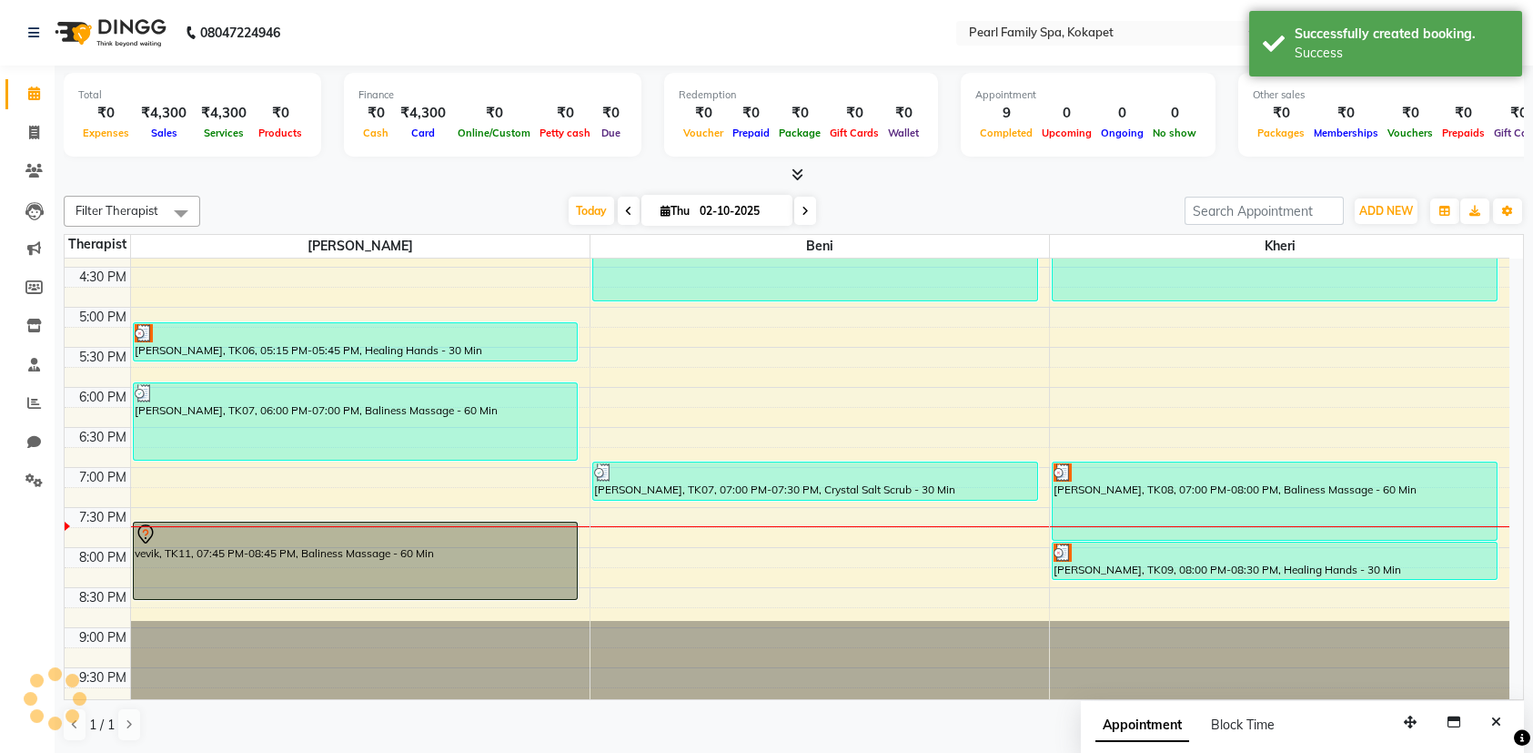
scroll to position [0, 0]
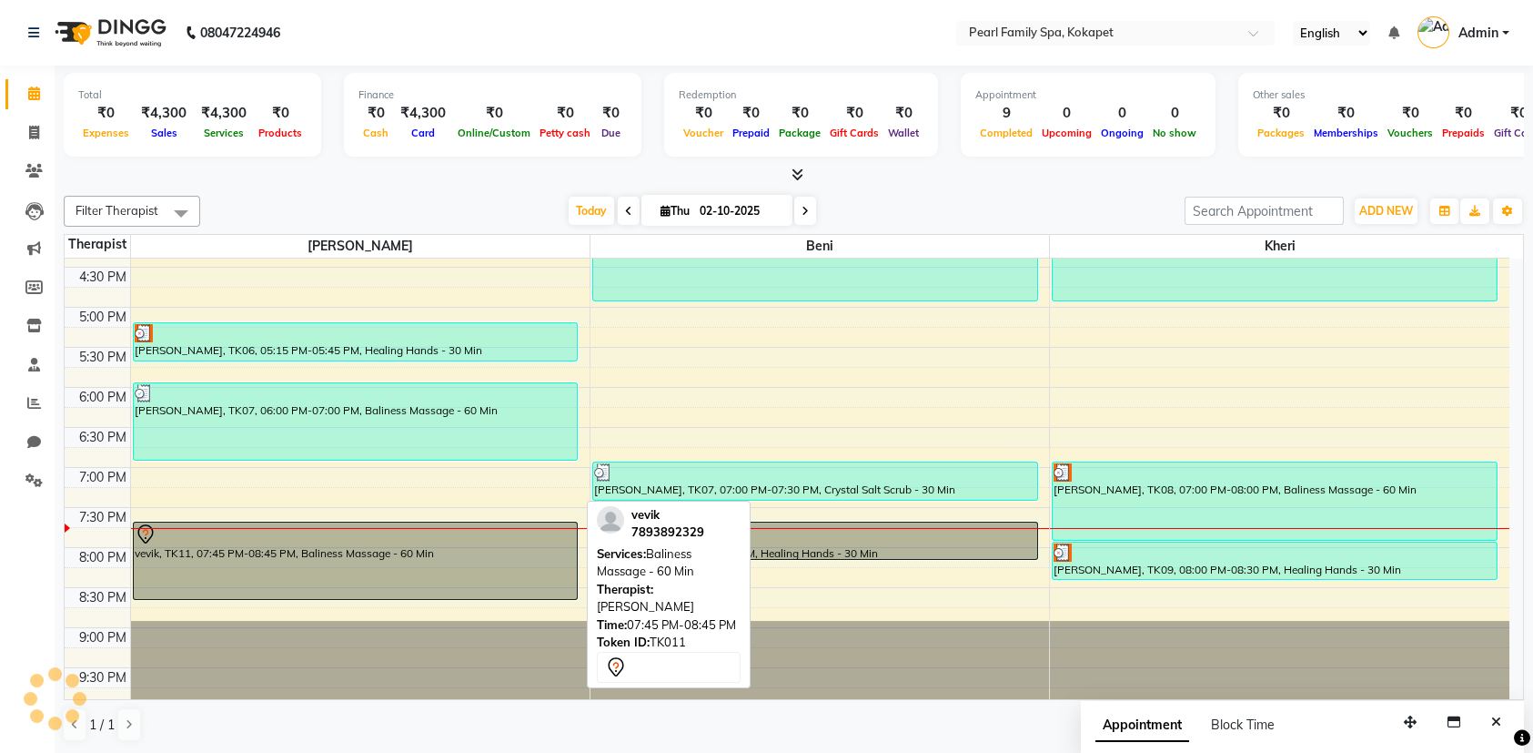
click at [308, 544] on div "vevik, TK11, 07:45 PM-08:45 PM, Baliness Massage - 60 Min" at bounding box center [356, 560] width 444 height 76
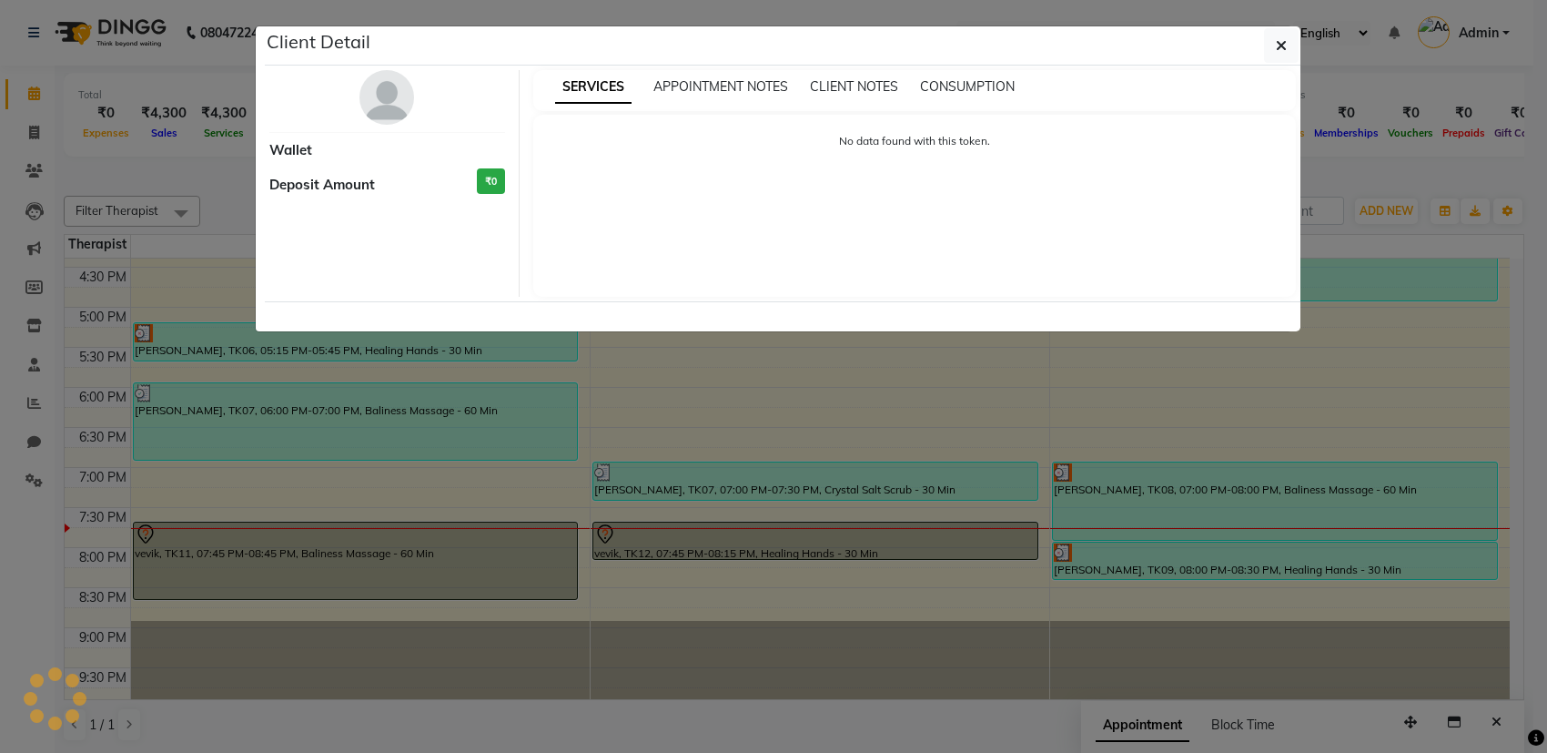
select select "7"
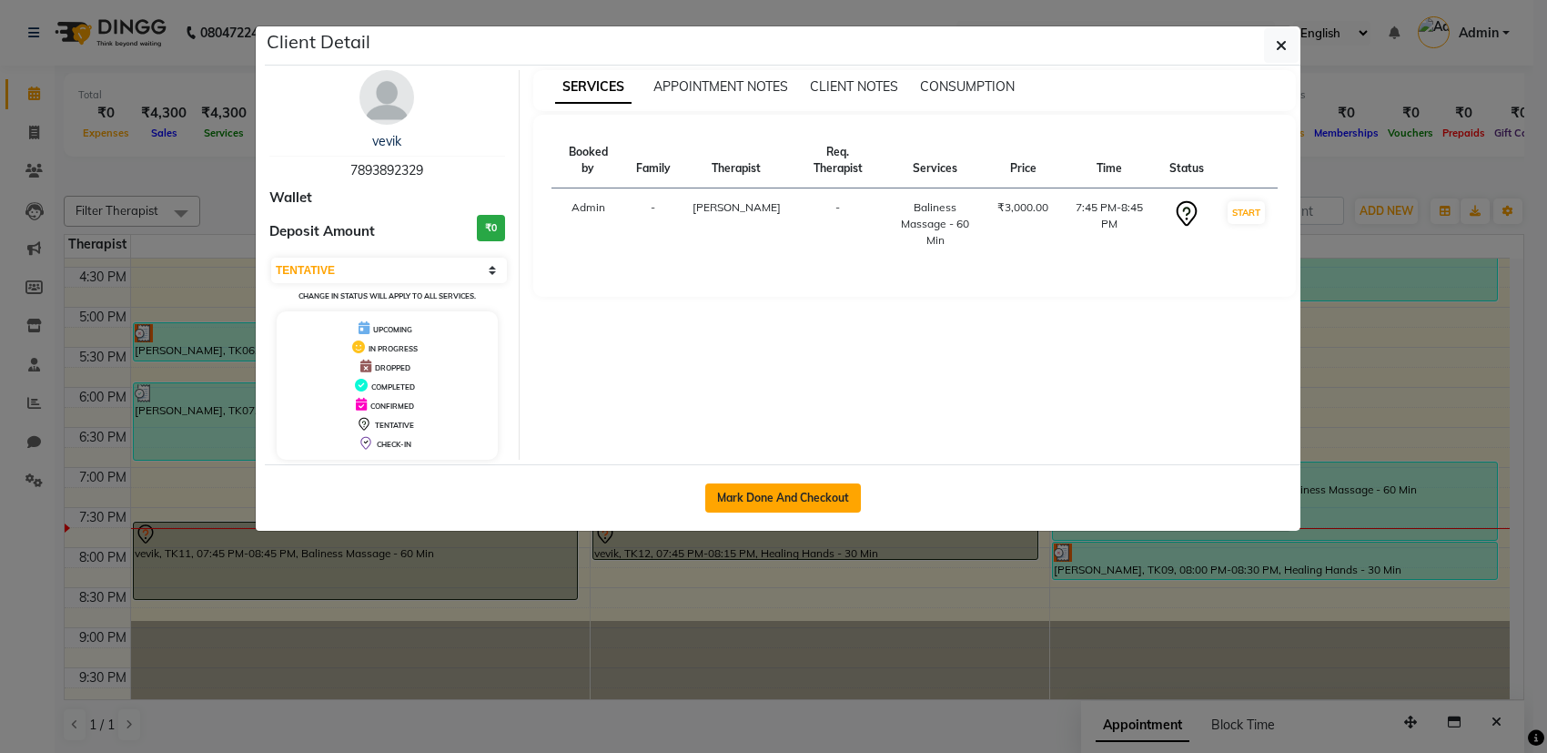
click at [833, 484] on button "Mark Done And Checkout" at bounding box center [783, 497] width 156 height 29
select select "service"
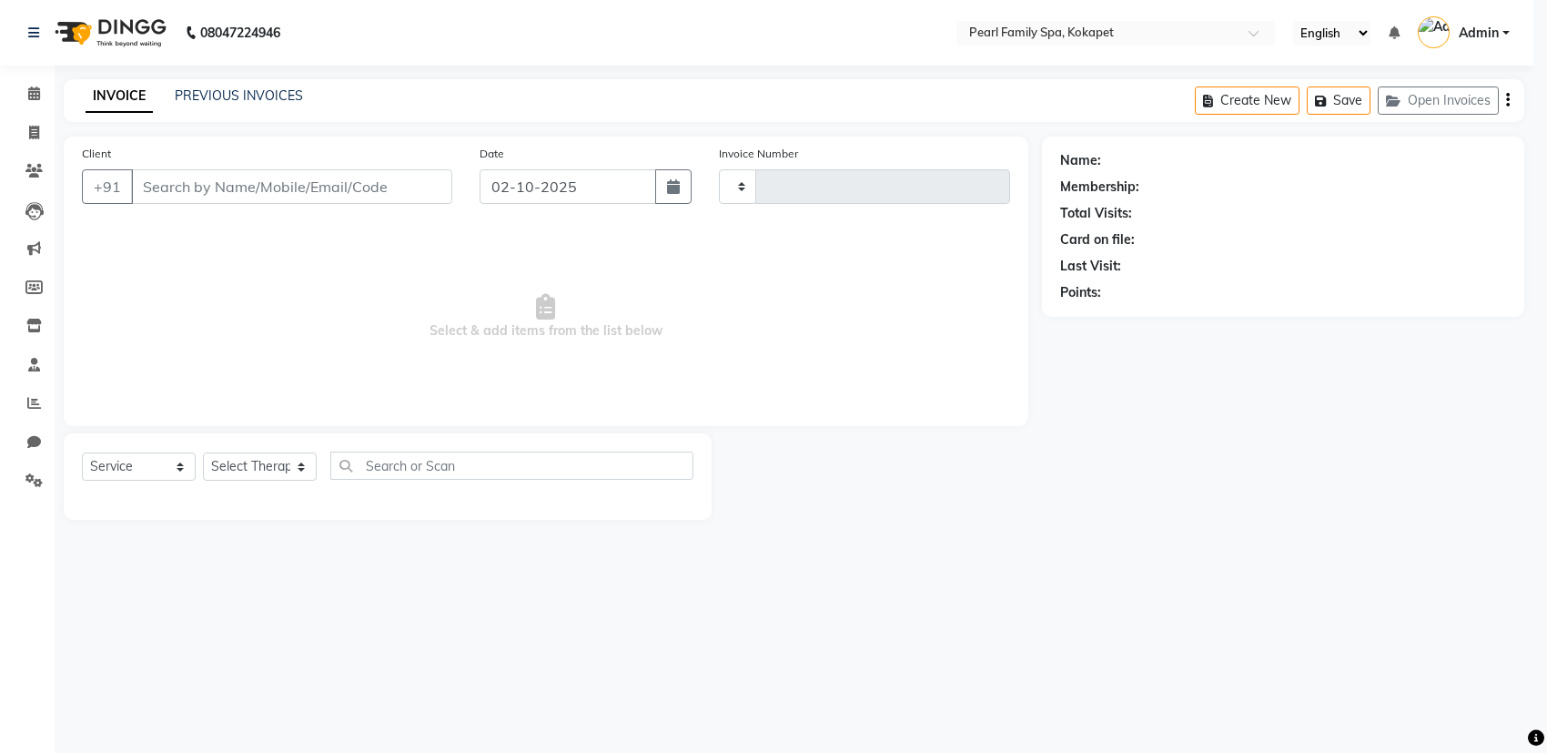
select select "3"
type input "0373"
select select "6217"
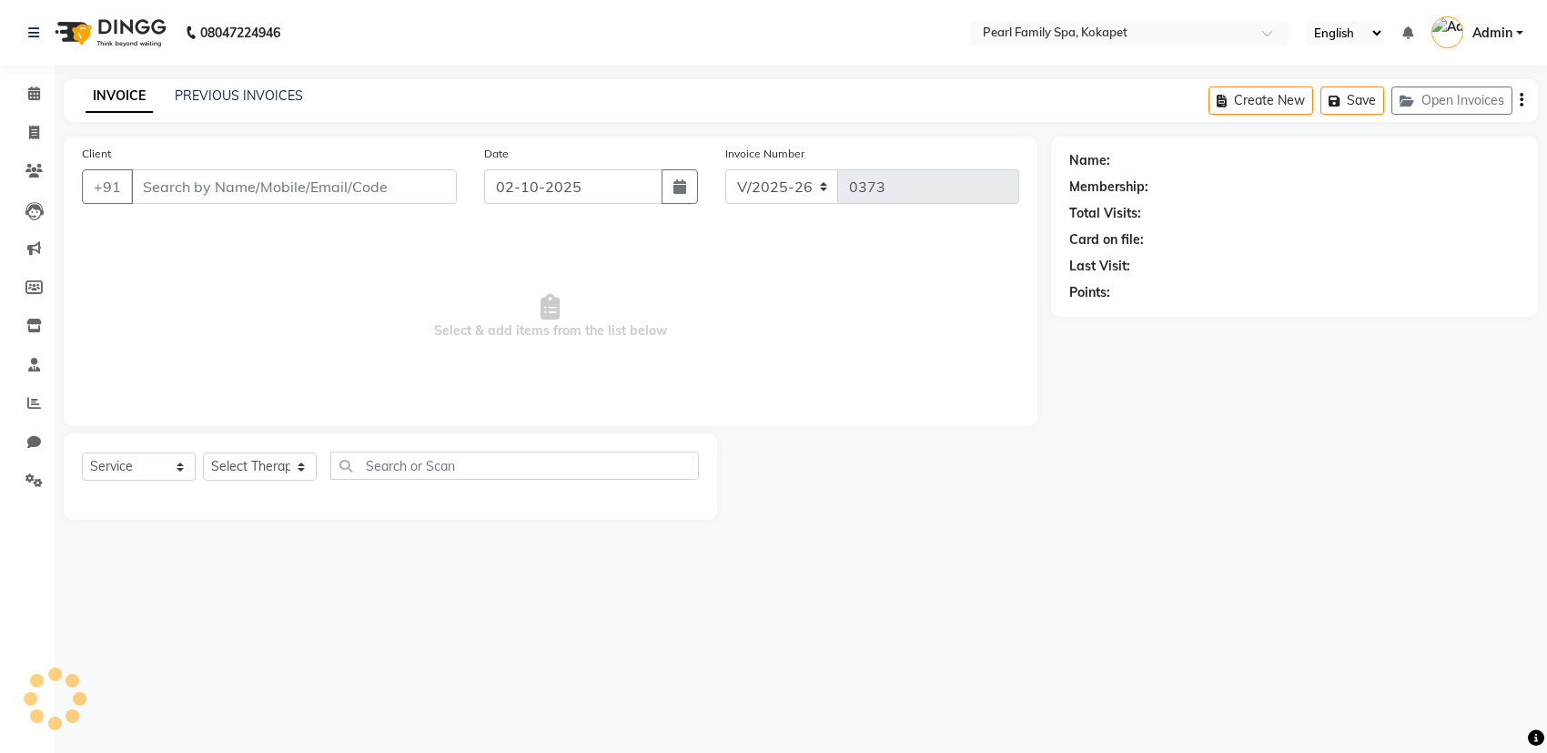
type input "7893892329"
select select "86778"
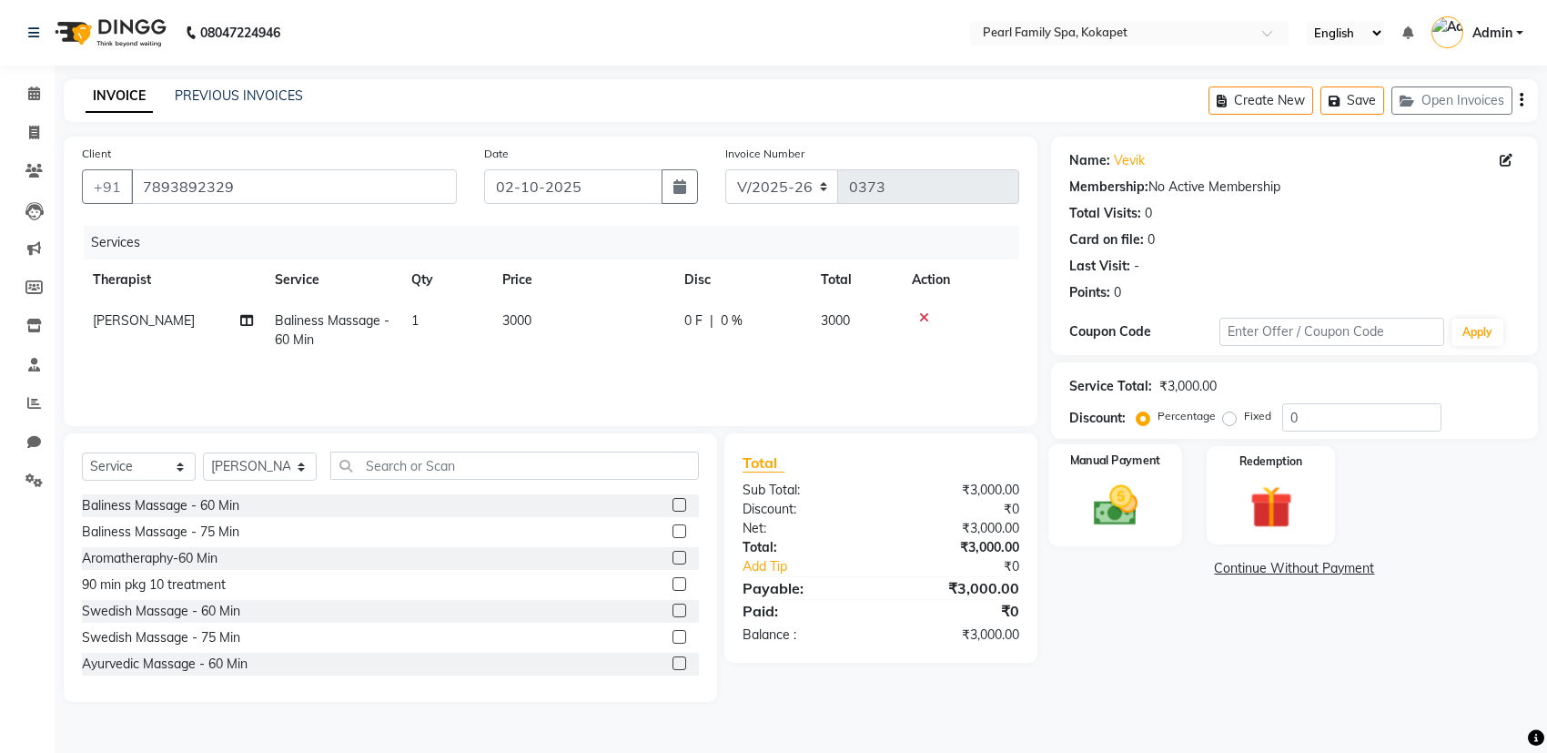
click at [1114, 480] on img at bounding box center [1115, 505] width 72 height 51
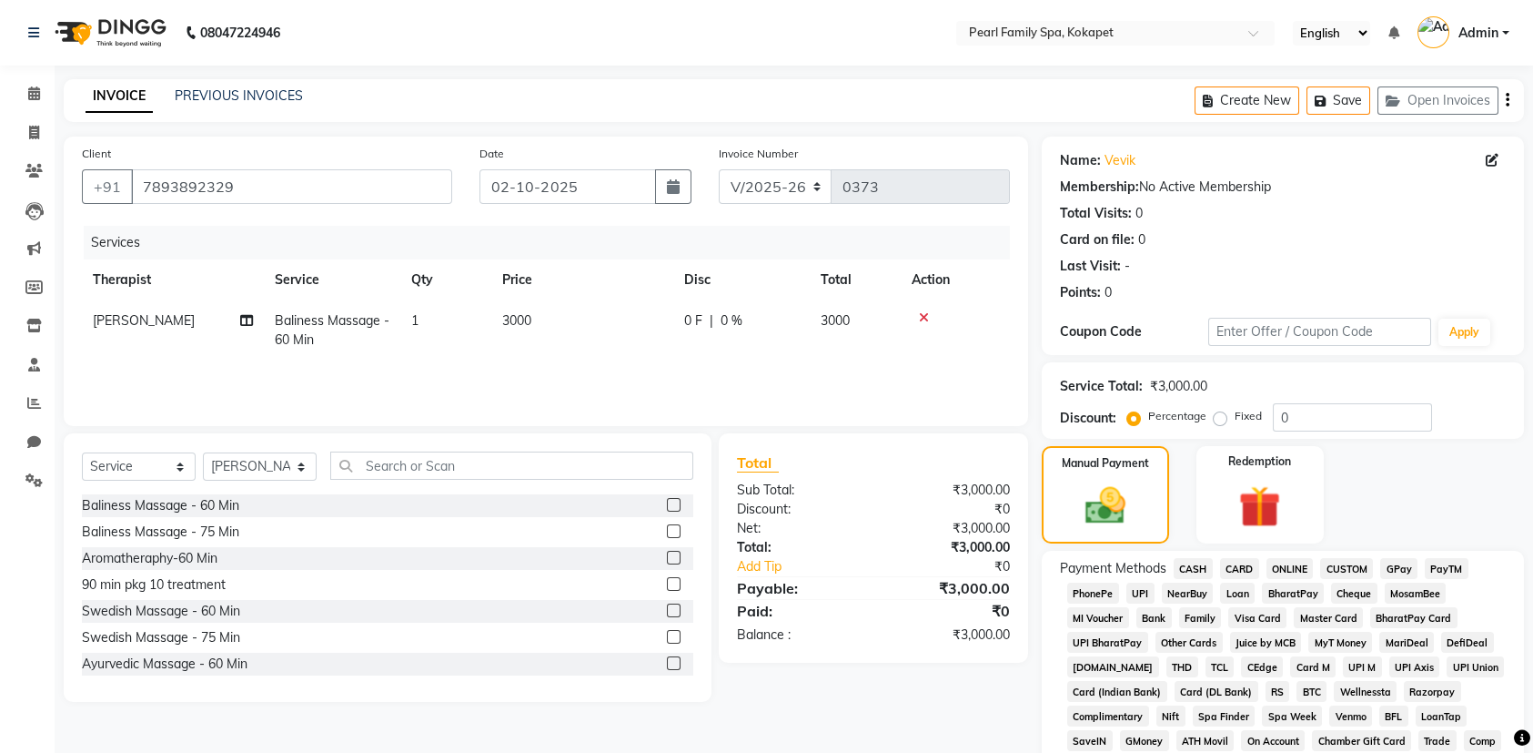
click at [1142, 587] on span "UPI" at bounding box center [1141, 592] width 28 height 21
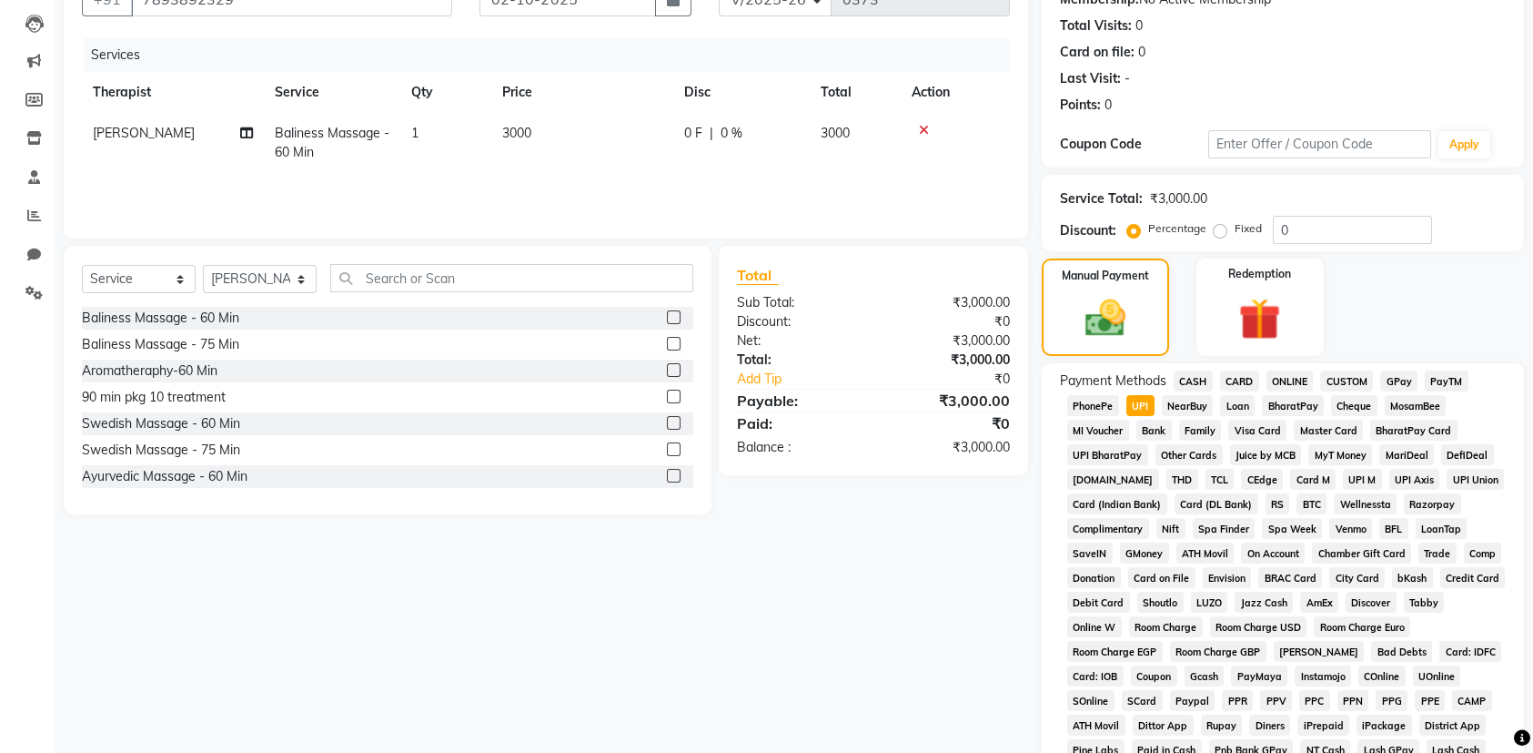
scroll to position [364, 0]
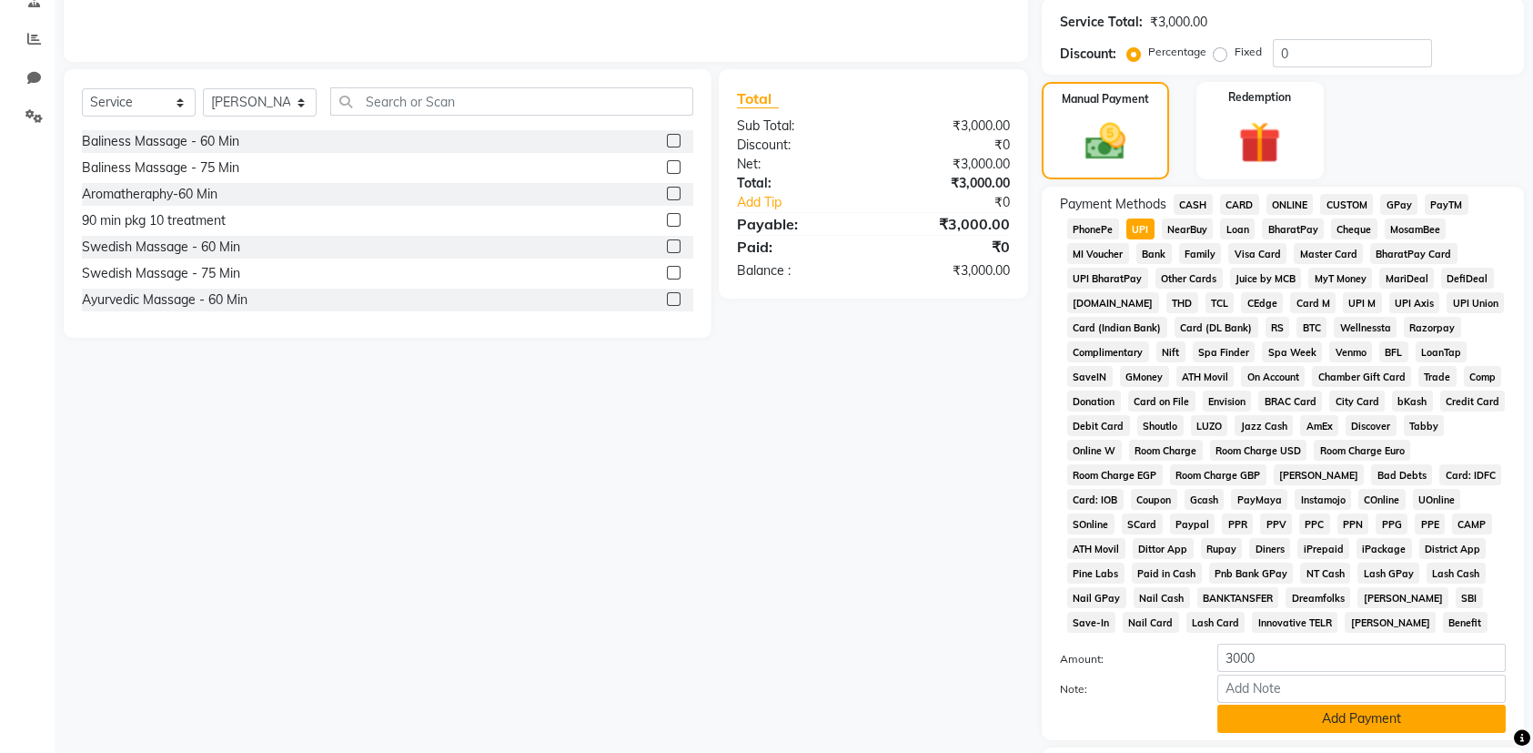
click at [1342, 722] on button "Add Payment" at bounding box center [1362, 718] width 288 height 28
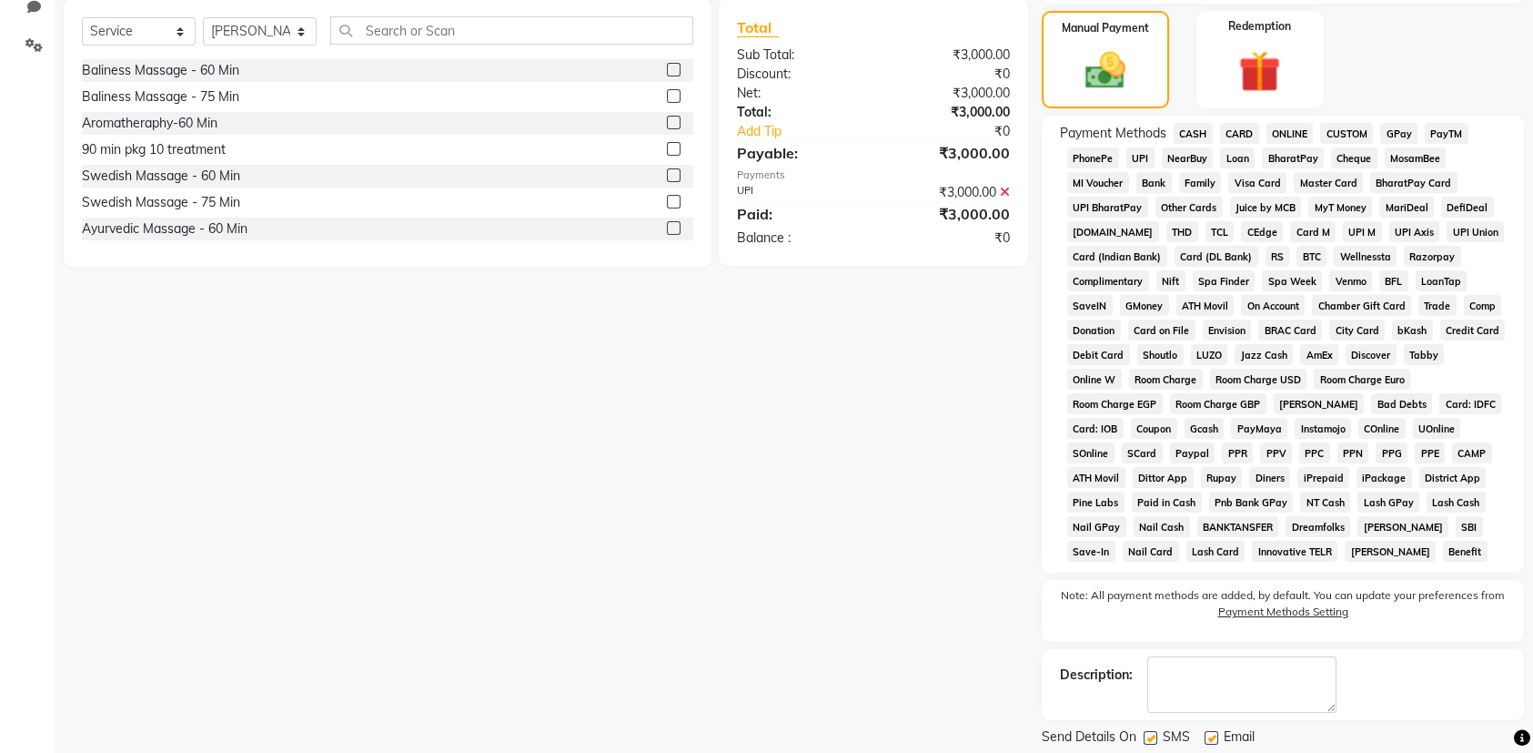
scroll to position [490, 0]
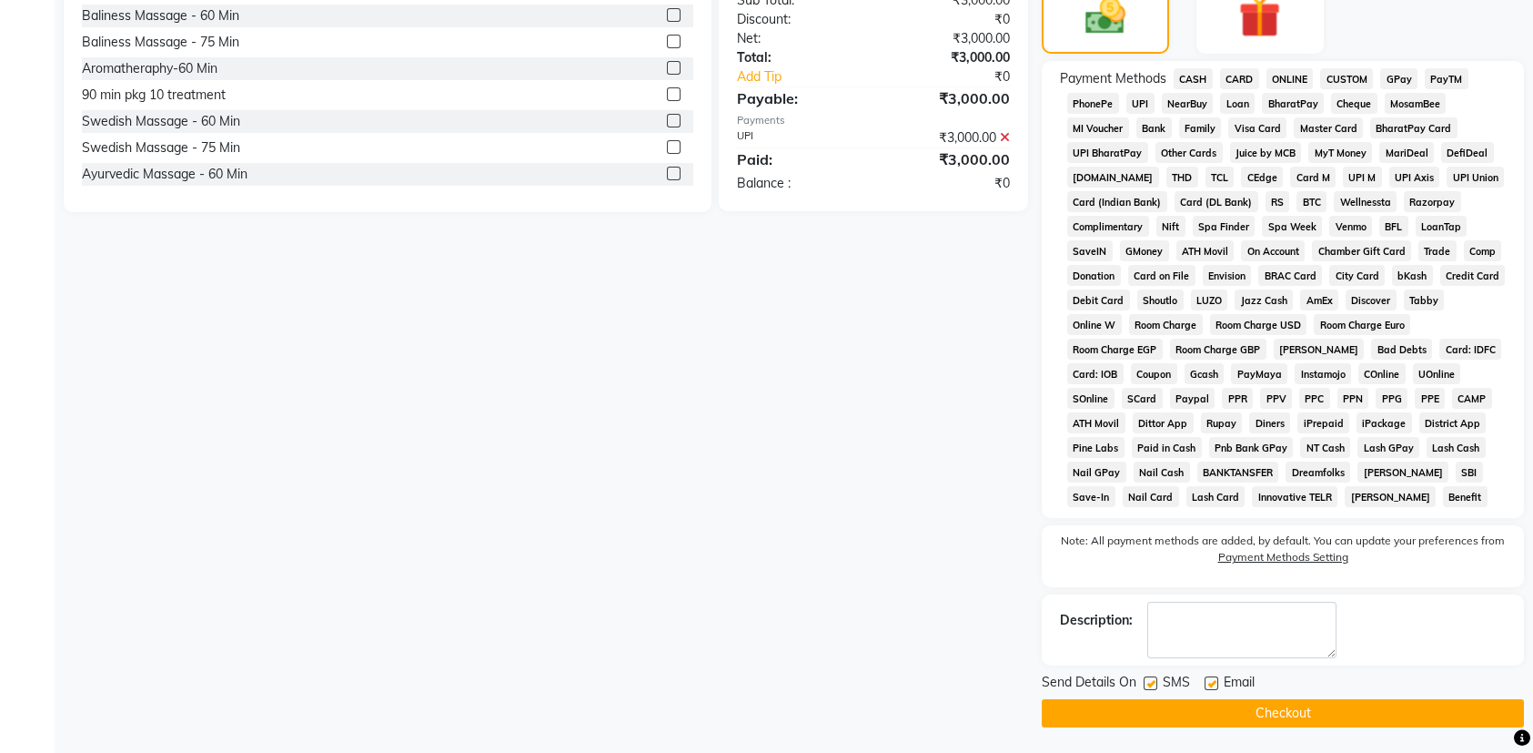
click at [1339, 704] on button "Checkout" at bounding box center [1283, 713] width 482 height 28
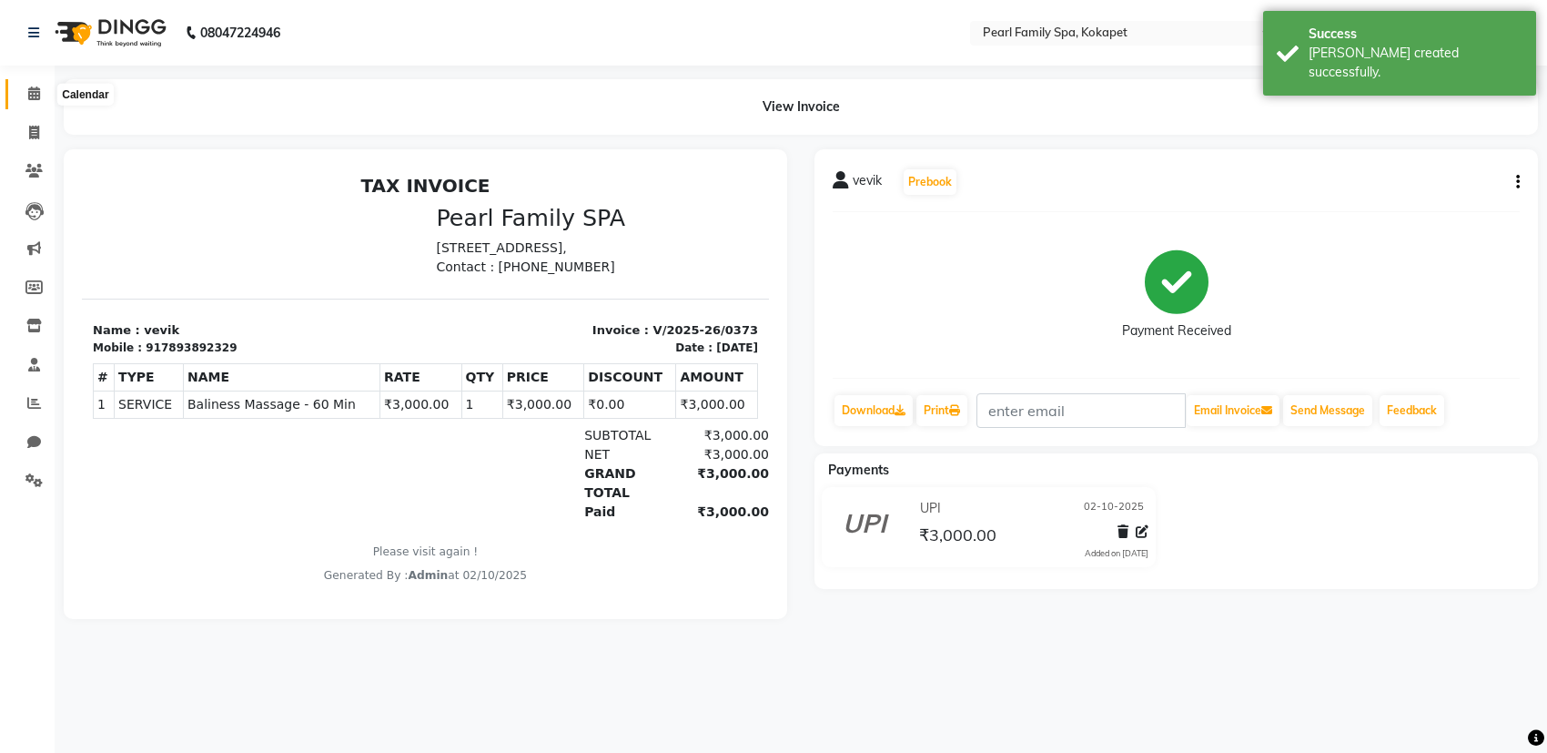
click at [28, 91] on icon at bounding box center [34, 93] width 12 height 14
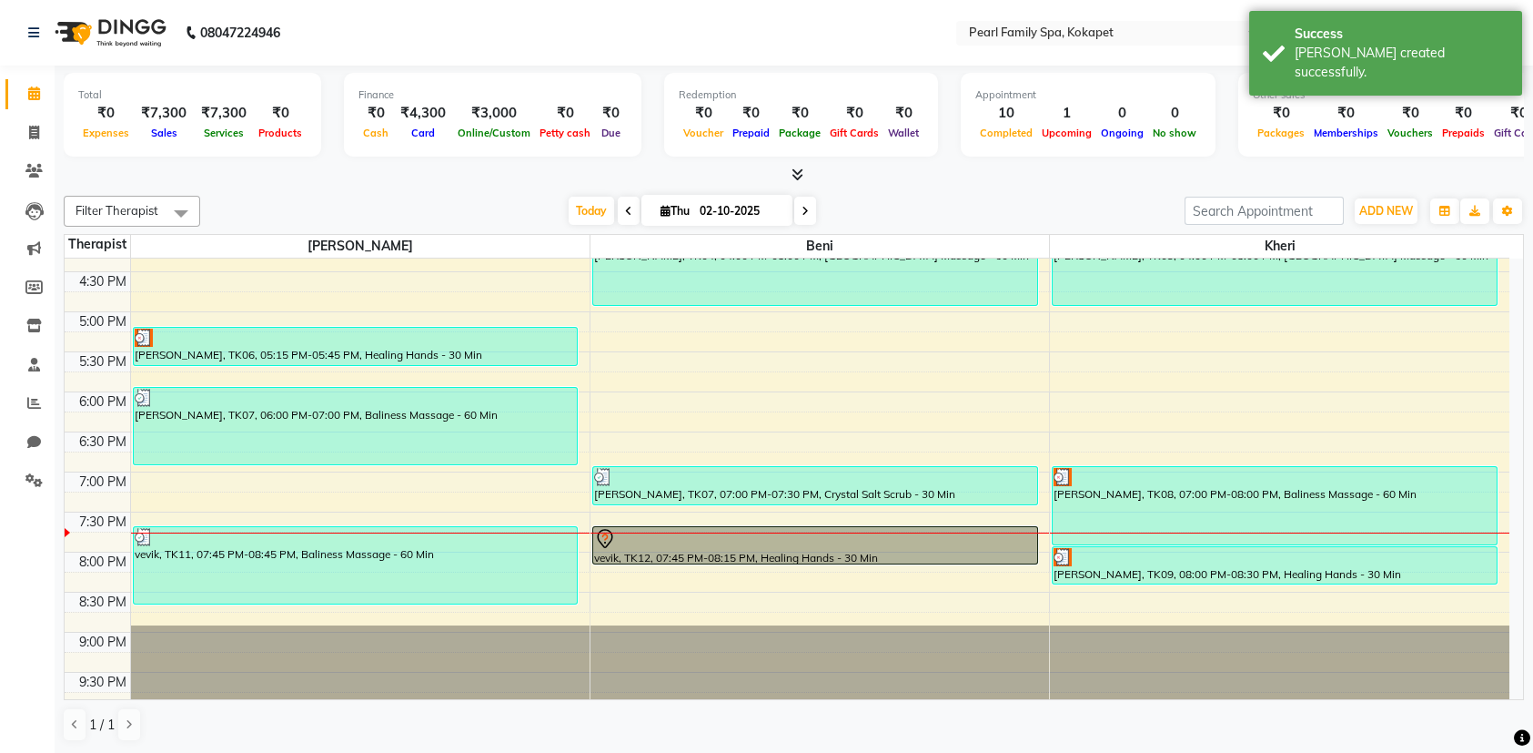
scroll to position [832, 0]
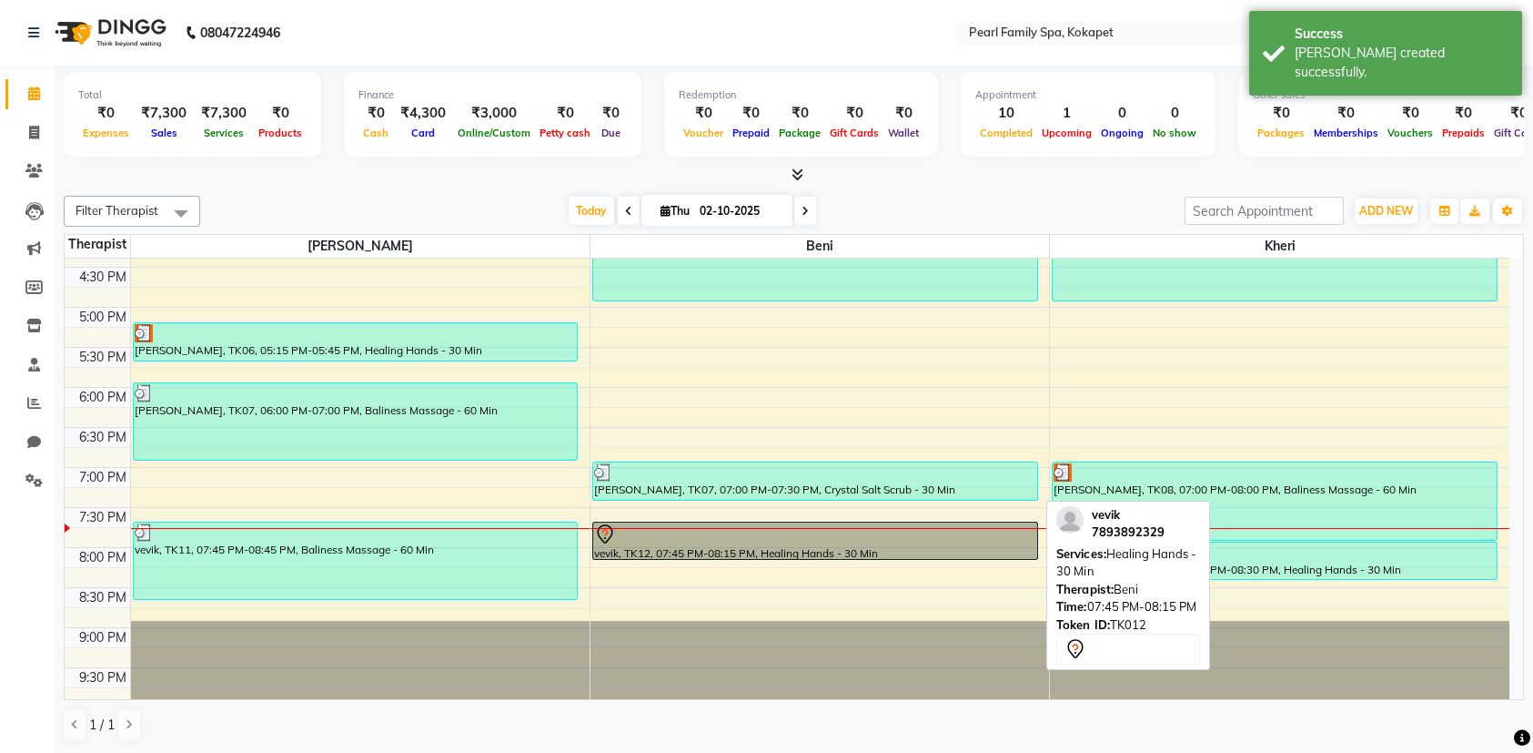
click at [891, 541] on div at bounding box center [815, 534] width 442 height 22
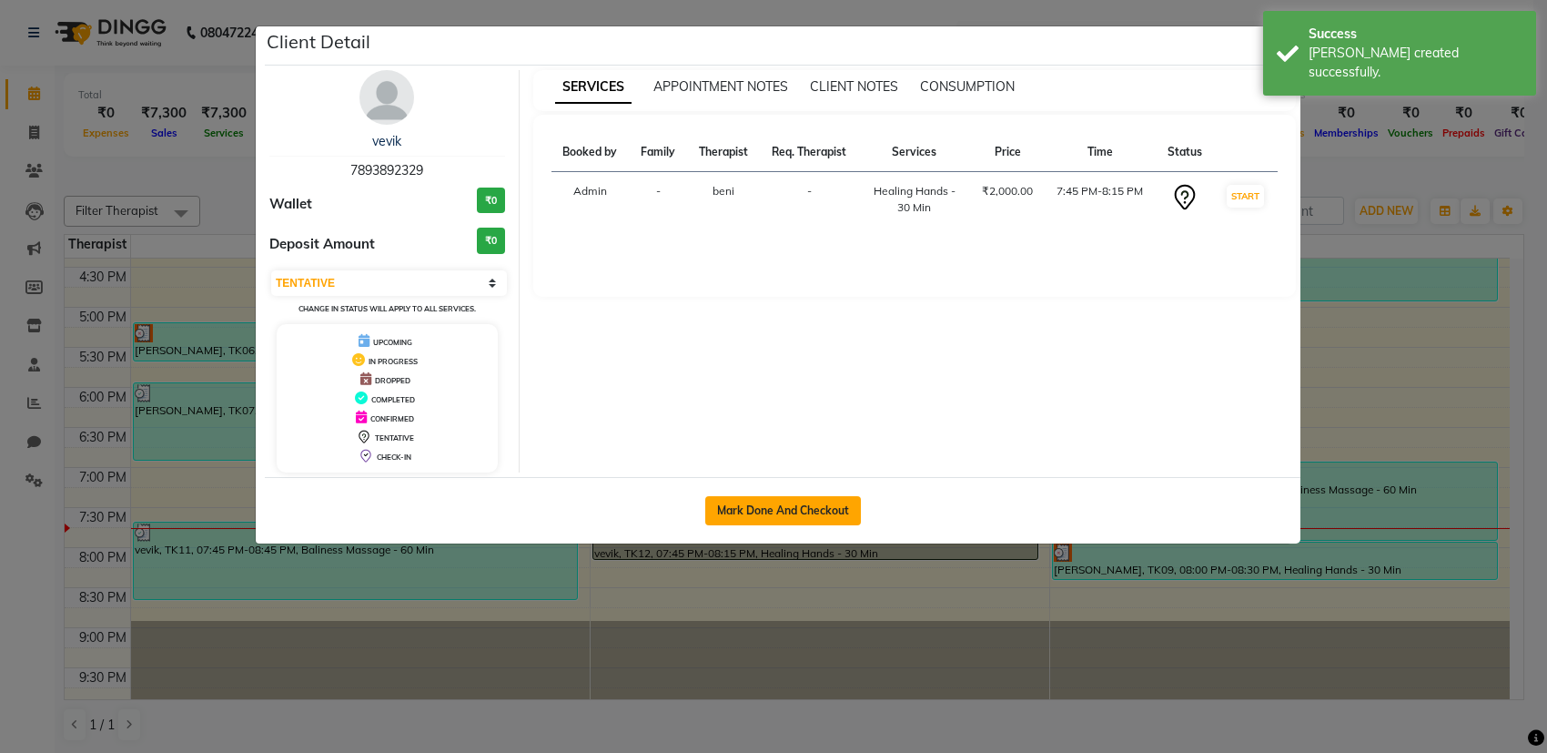
click at [841, 503] on button "Mark Done And Checkout" at bounding box center [783, 510] width 156 height 29
select select "3"
select select "6217"
select select "service"
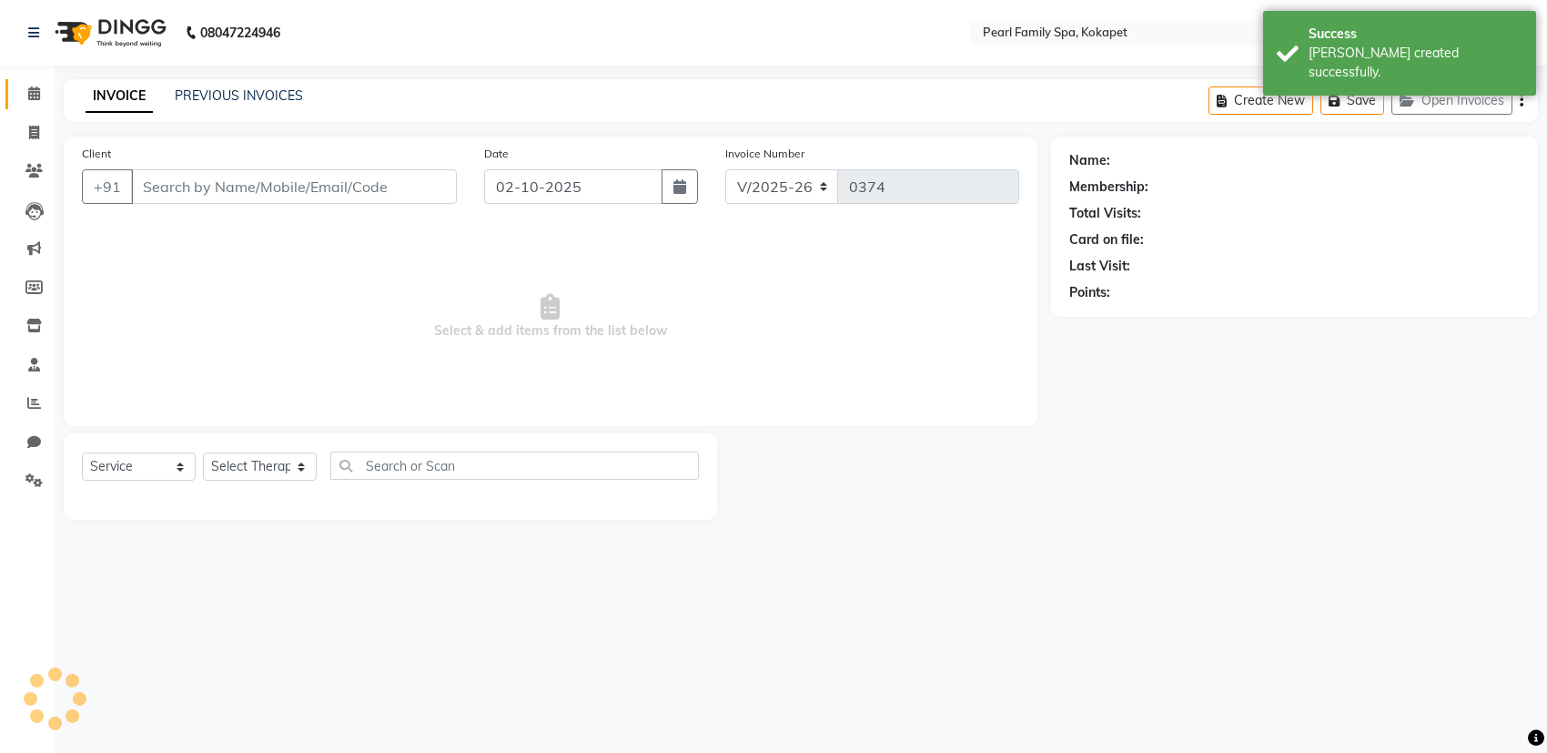
type input "7893892329"
select select "87640"
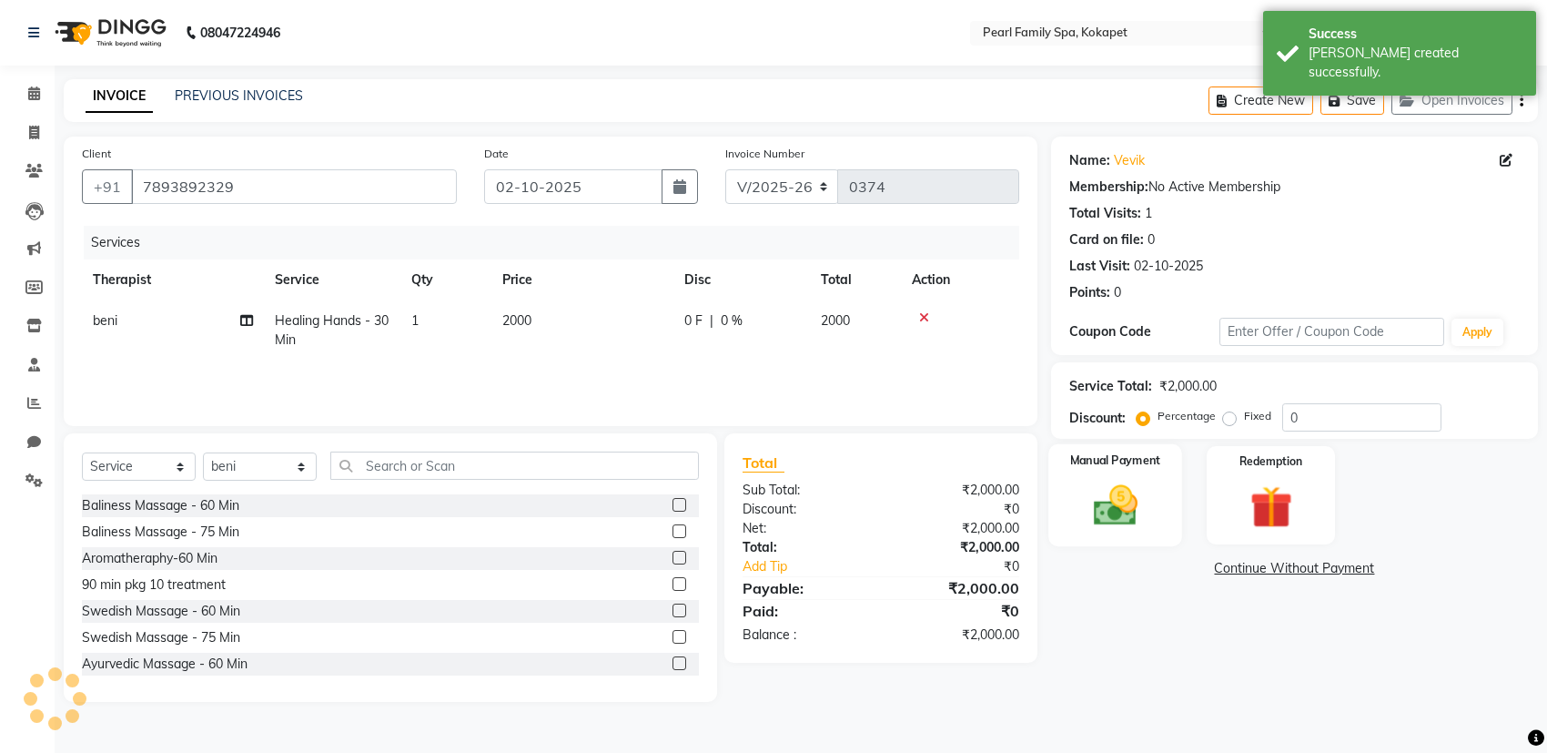
click at [1083, 476] on div "Manual Payment" at bounding box center [1115, 495] width 134 height 102
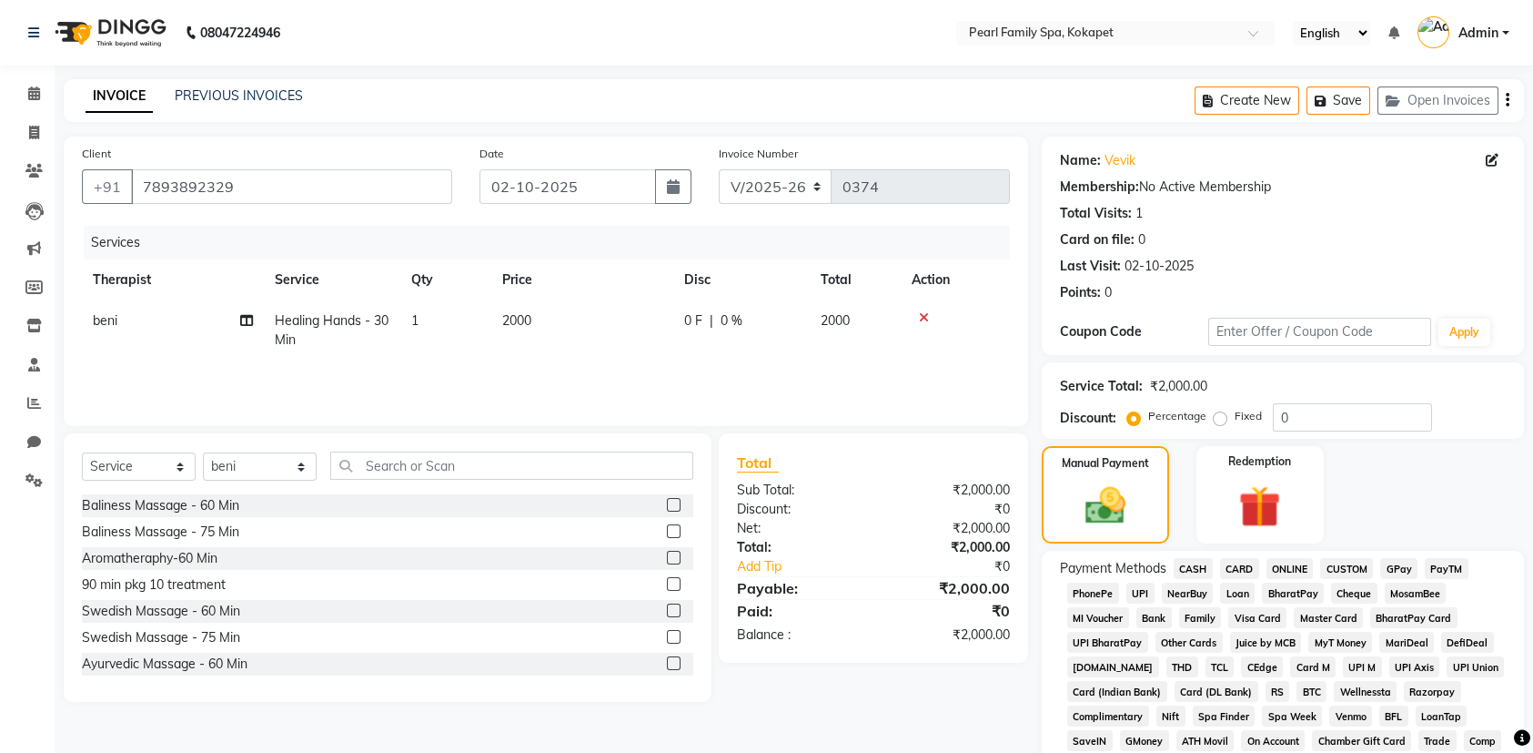
click at [1235, 423] on label "Fixed" at bounding box center [1248, 416] width 27 height 16
click at [1221, 422] on input "Fixed" at bounding box center [1224, 415] width 13 height 13
radio input "true"
click at [1276, 417] on input "0" at bounding box center [1352, 417] width 159 height 28
type input "1000"
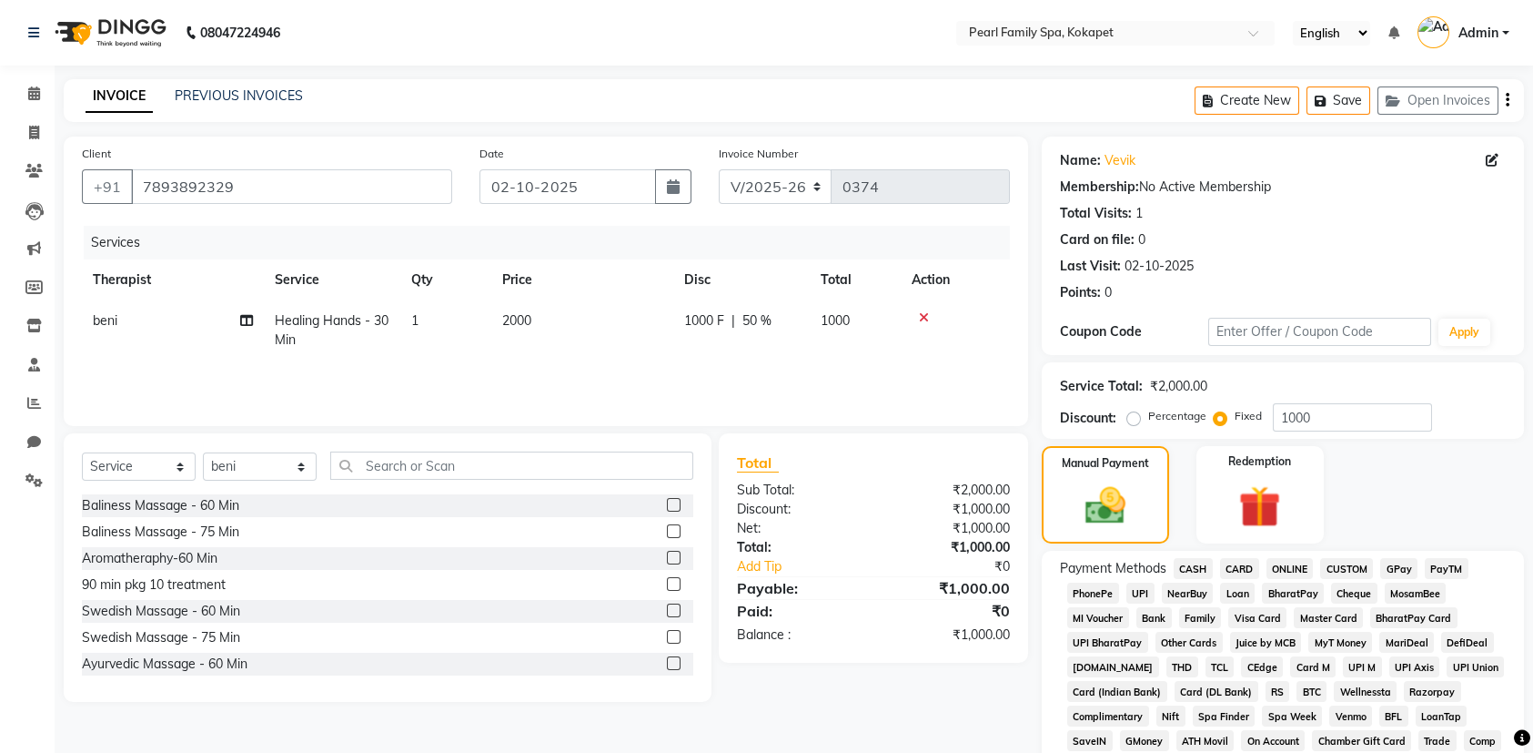
click at [1143, 591] on span "UPI" at bounding box center [1141, 592] width 28 height 21
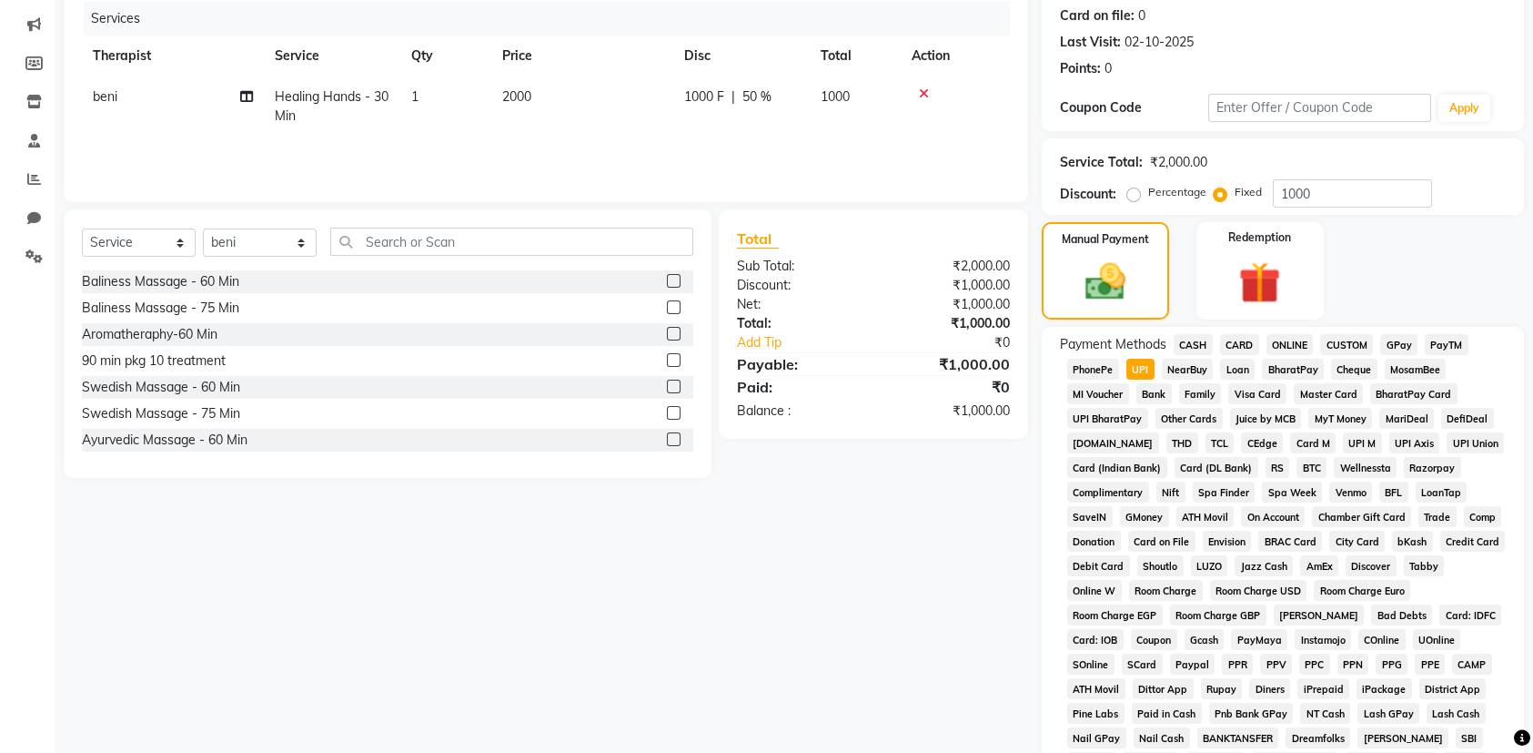
scroll to position [455, 0]
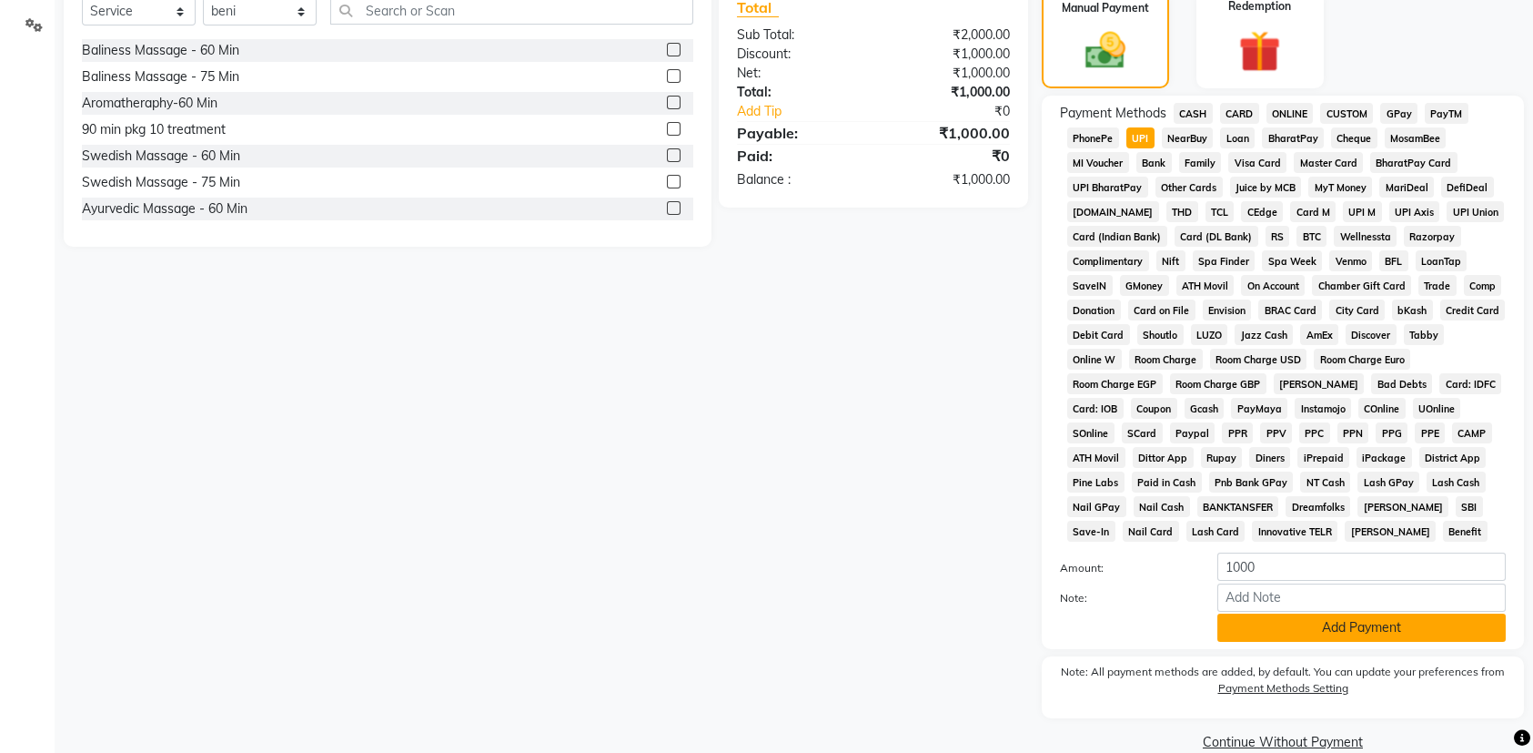
click at [1238, 617] on button "Add Payment" at bounding box center [1362, 627] width 288 height 28
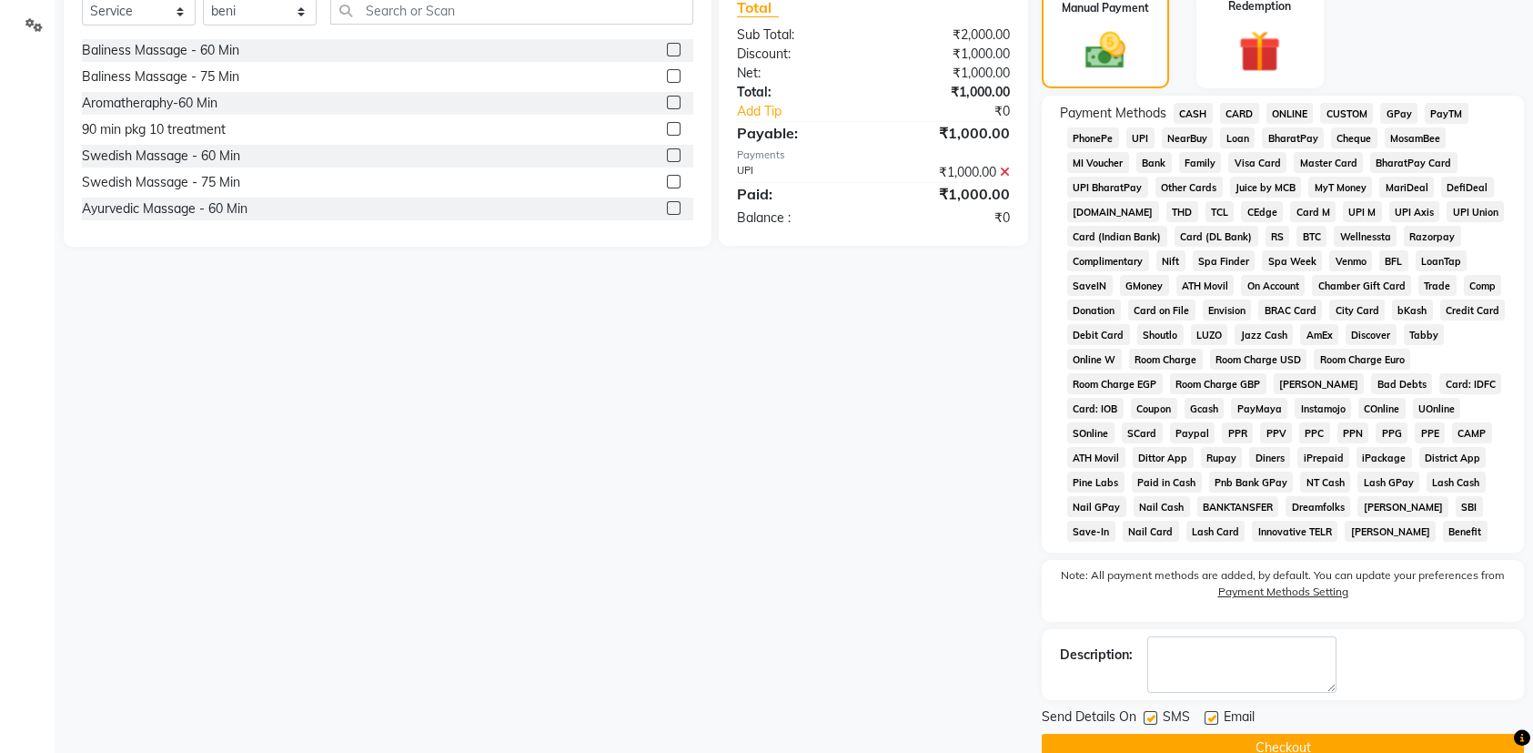
click at [1238, 749] on button "Checkout" at bounding box center [1283, 747] width 482 height 28
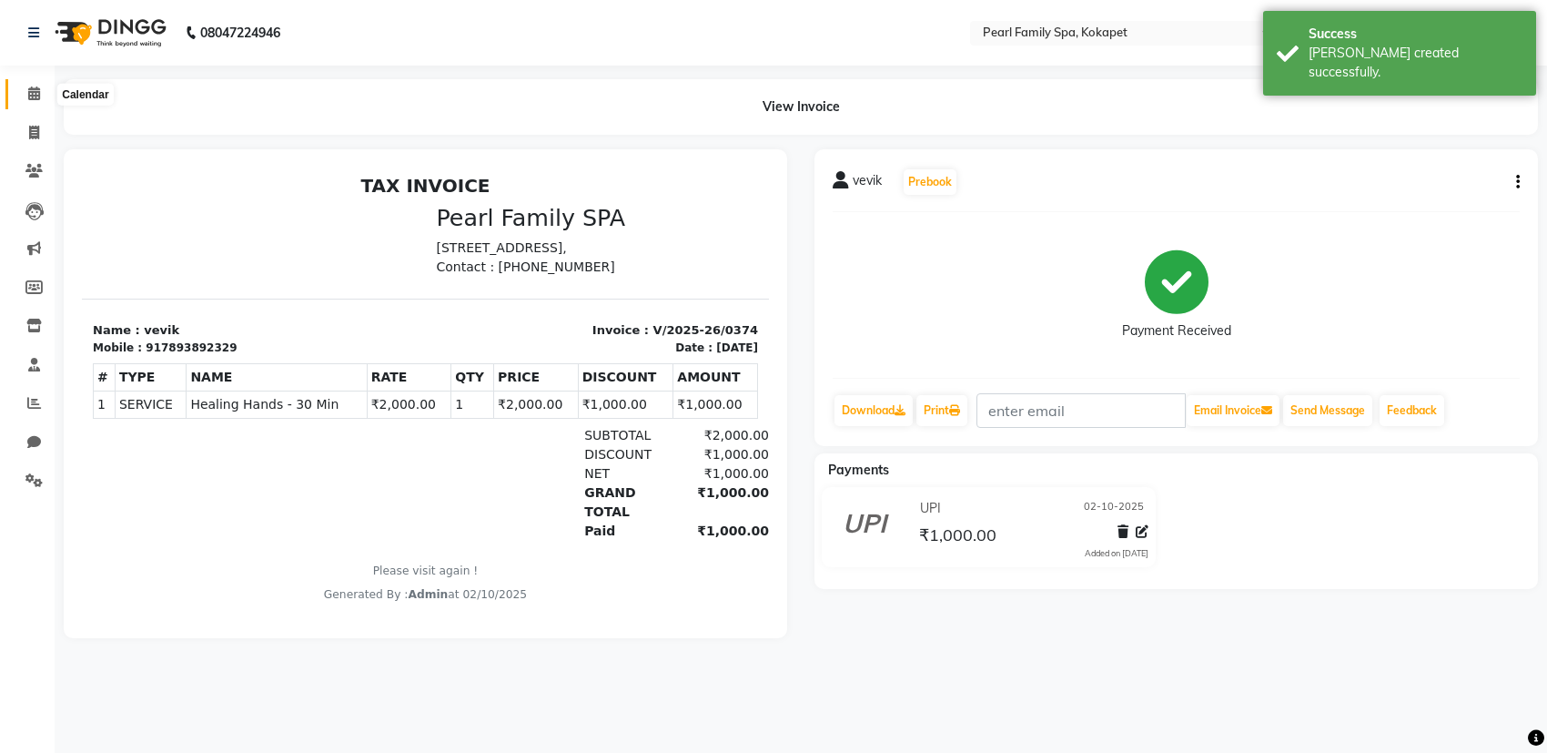
click at [35, 92] on icon at bounding box center [34, 93] width 12 height 14
